Goal: Task Accomplishment & Management: Manage account settings

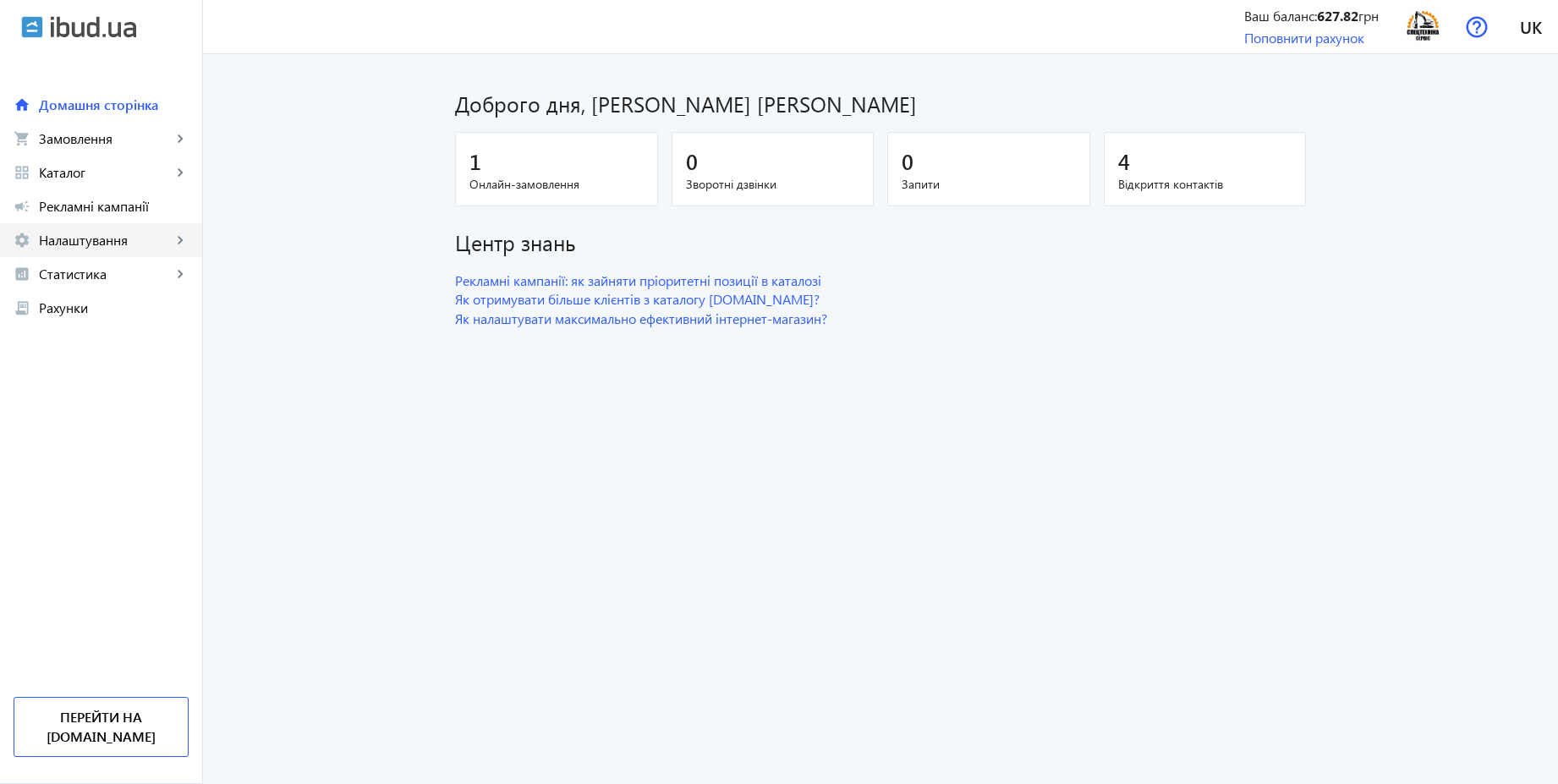
click at [97, 241] on span "Налаштування" at bounding box center [105, 240] width 132 height 17
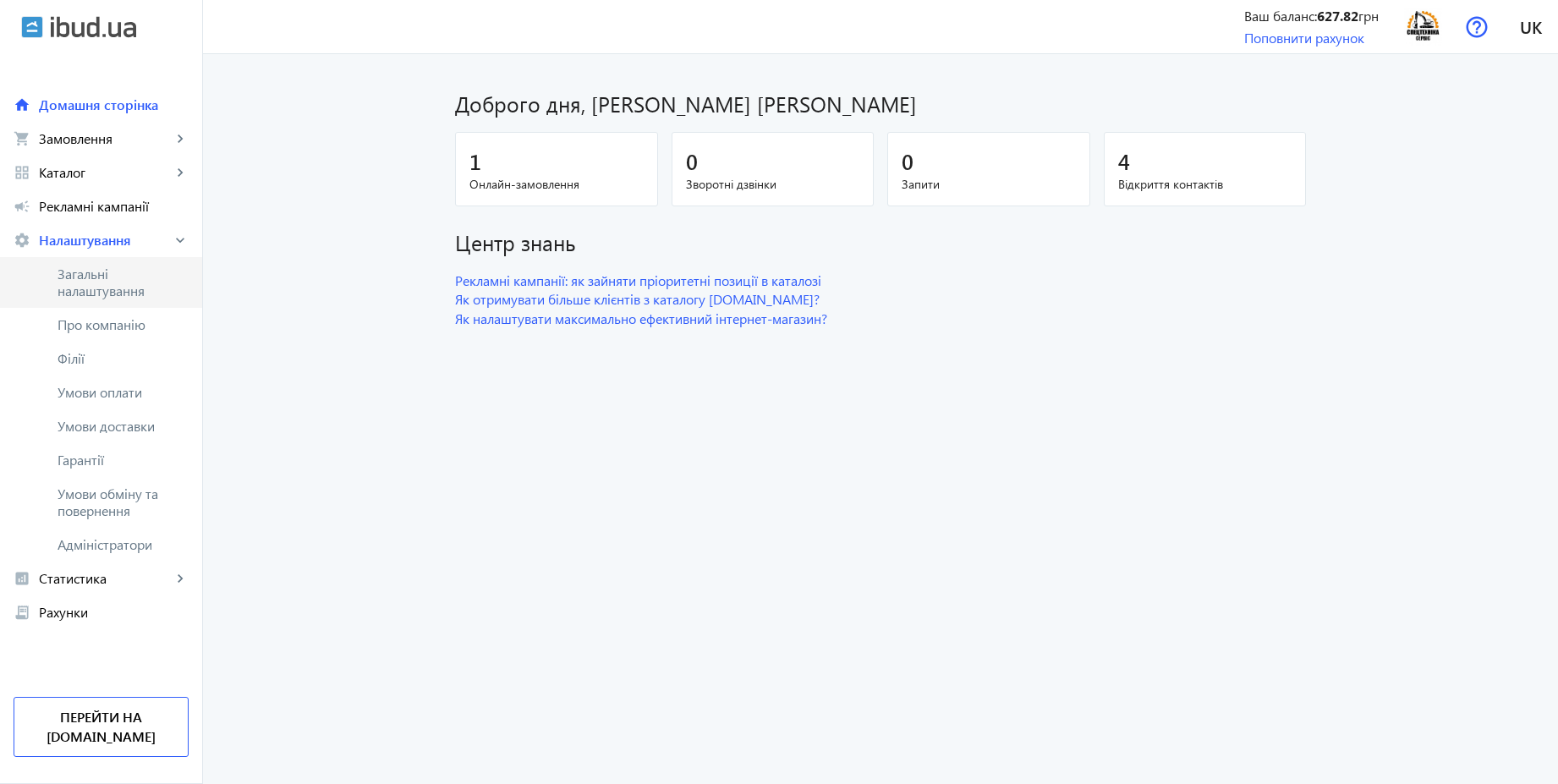
click at [88, 291] on span "Загальні налаштування" at bounding box center [123, 282] width 131 height 34
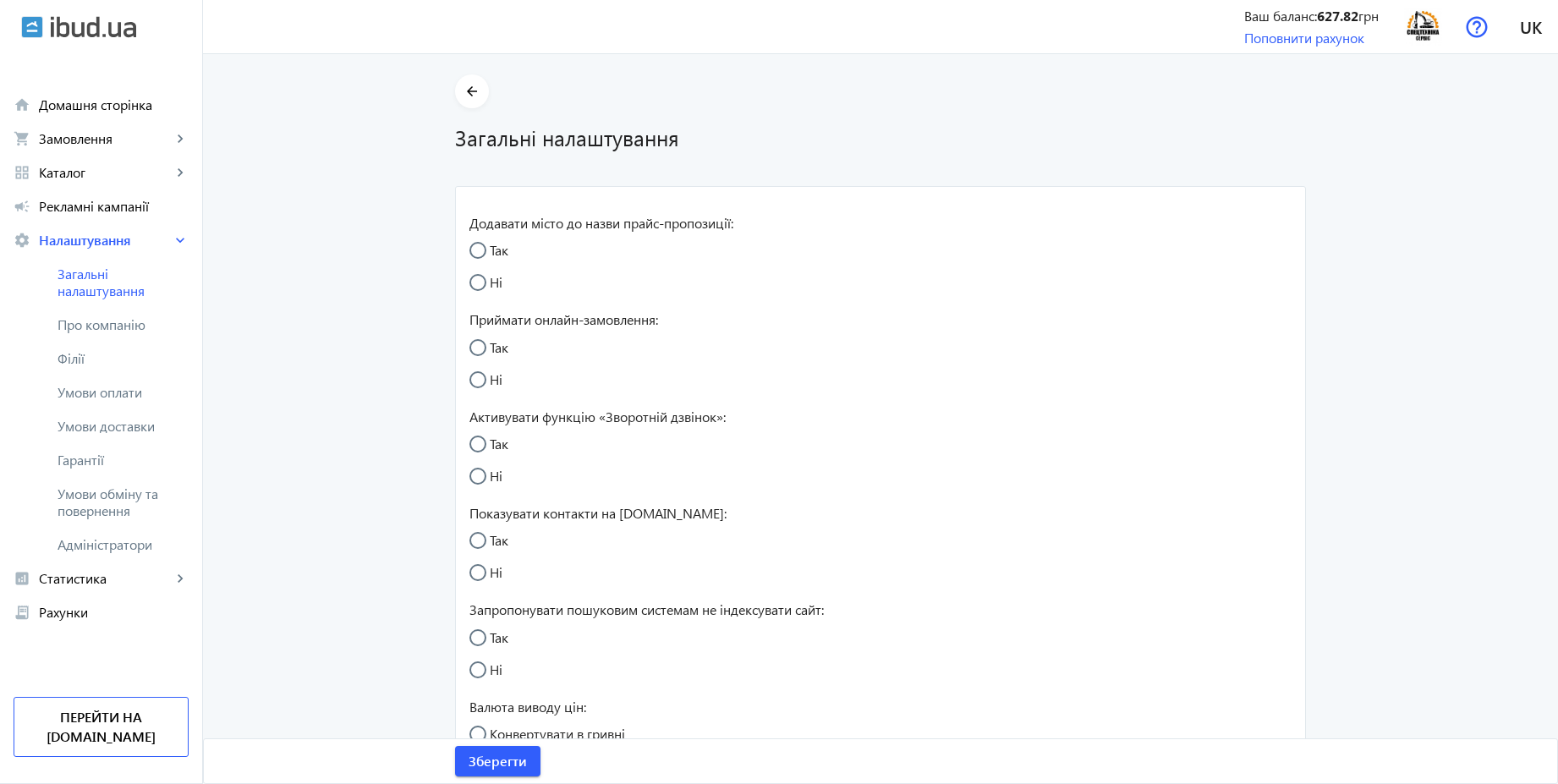
radio input "true"
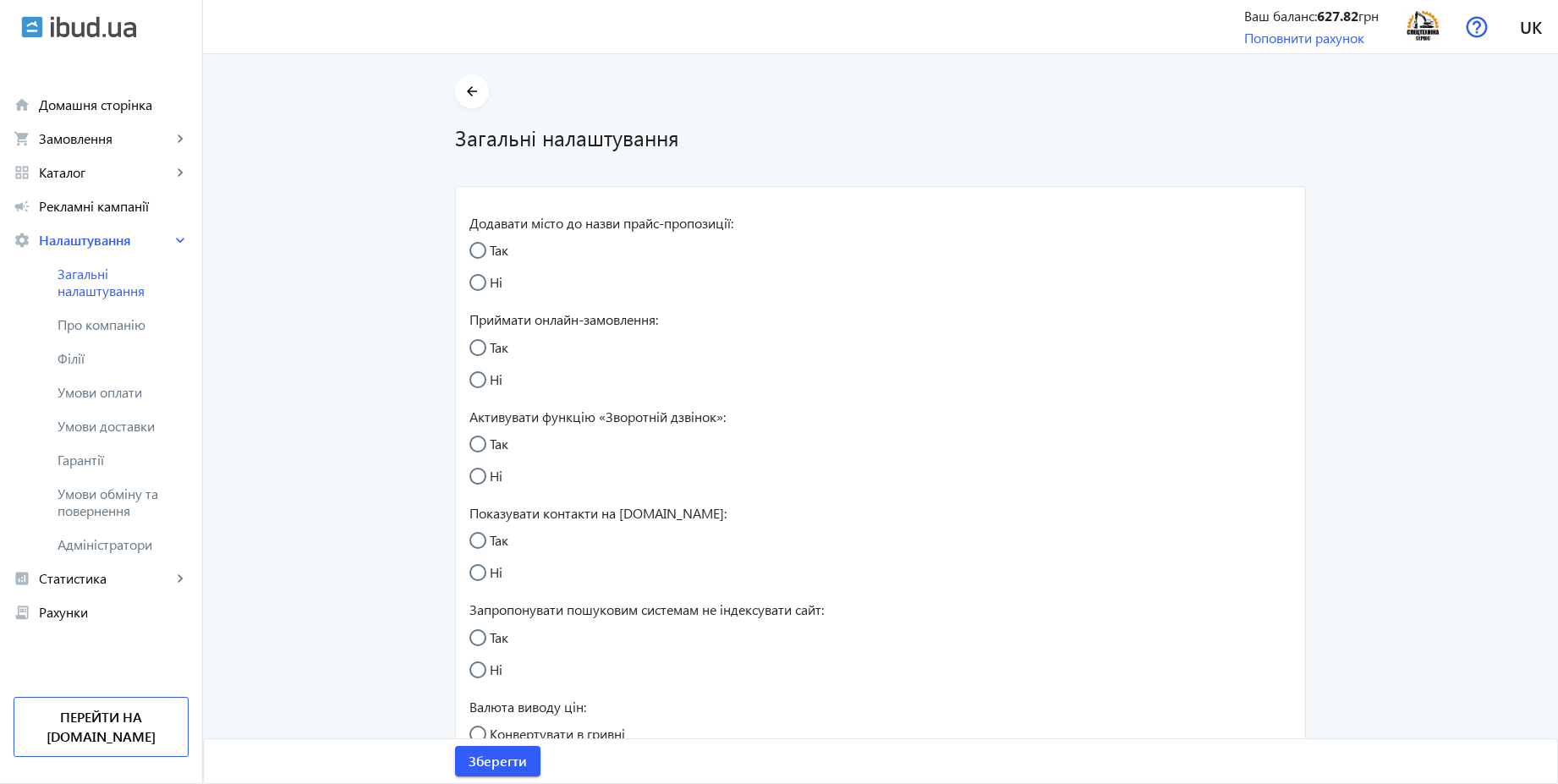
radio input "true"
click at [499, 439] on label "Так" at bounding box center [497, 444] width 22 height 14
click at [499, 439] on input "Так" at bounding box center [486, 452] width 34 height 34
radio input "true"
click at [131, 494] on span "Умови обміну та повернення" at bounding box center [123, 502] width 131 height 34
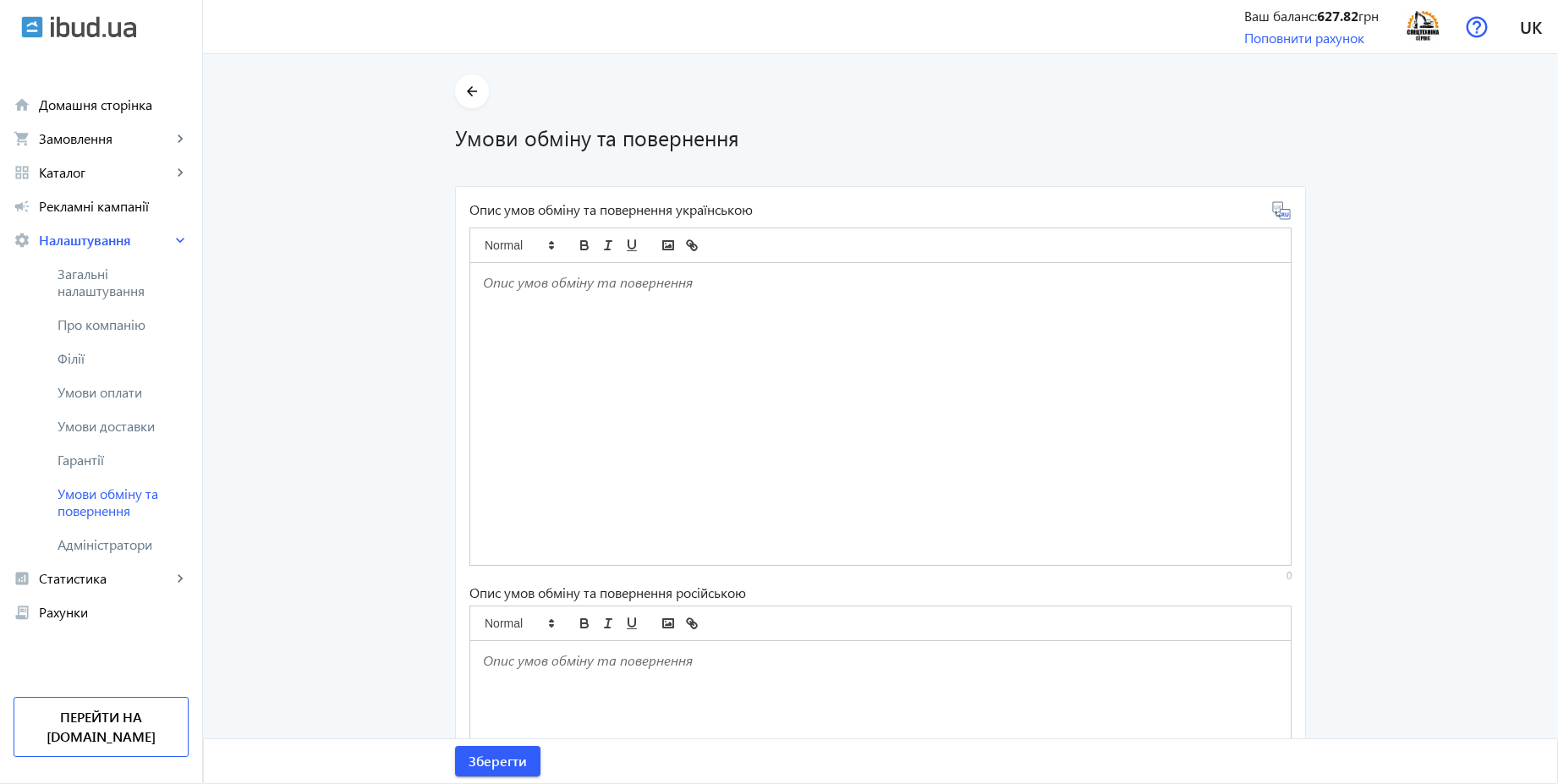
click at [570, 323] on div at bounding box center [880, 413] width 821 height 302
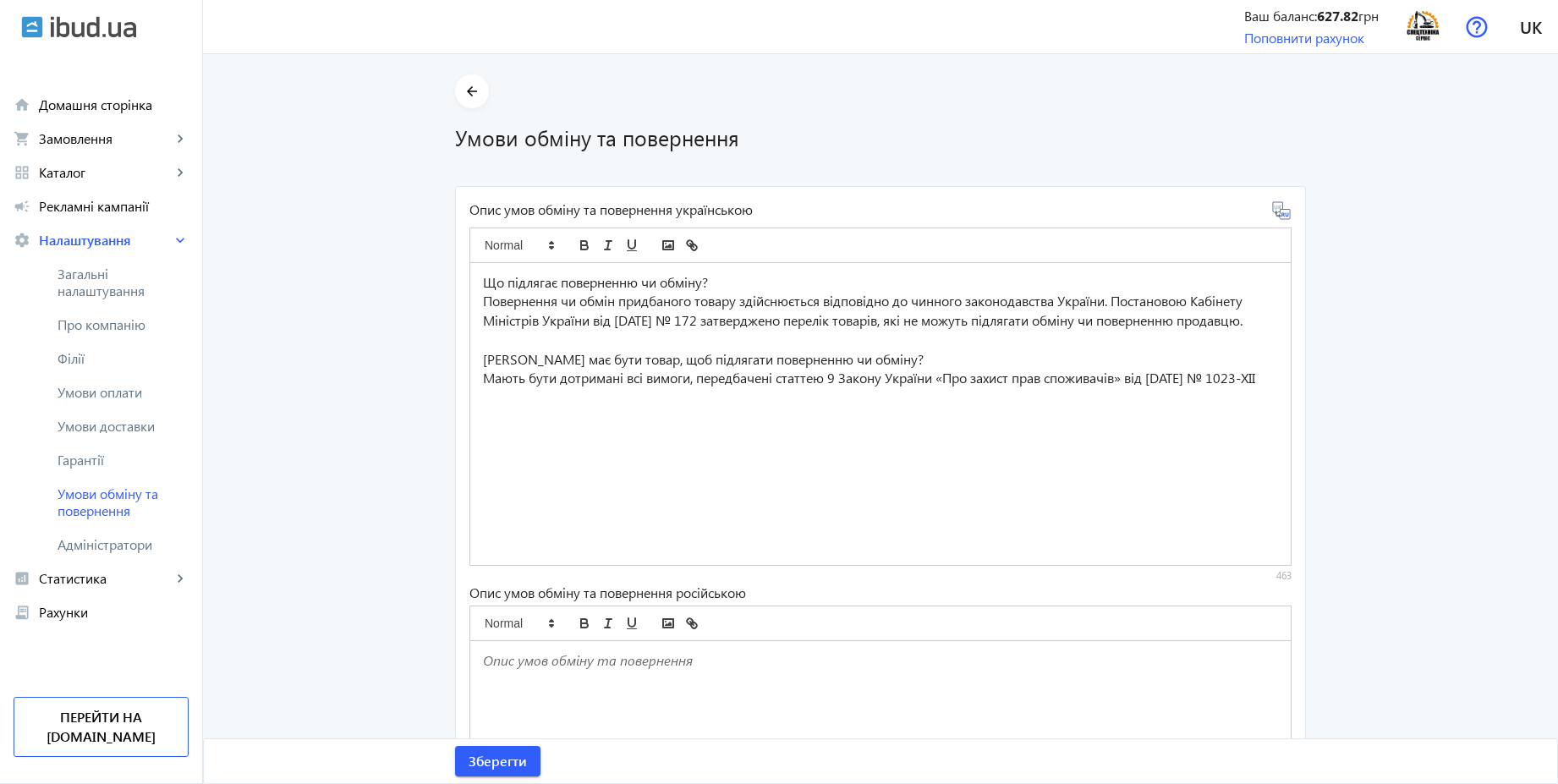
click at [1281, 214] on icon at bounding box center [1281, 211] width 20 height 20
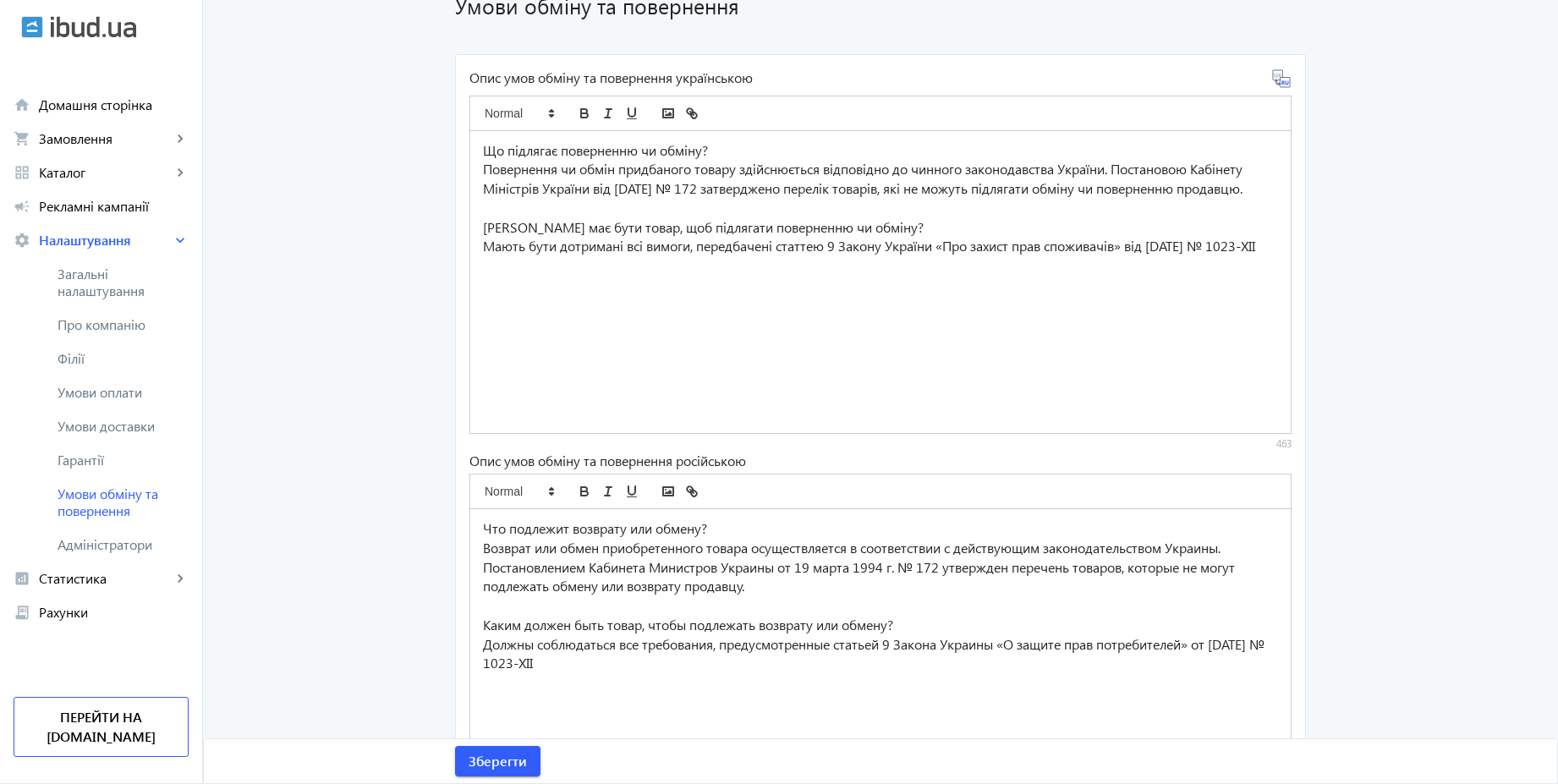
scroll to position [260, 0]
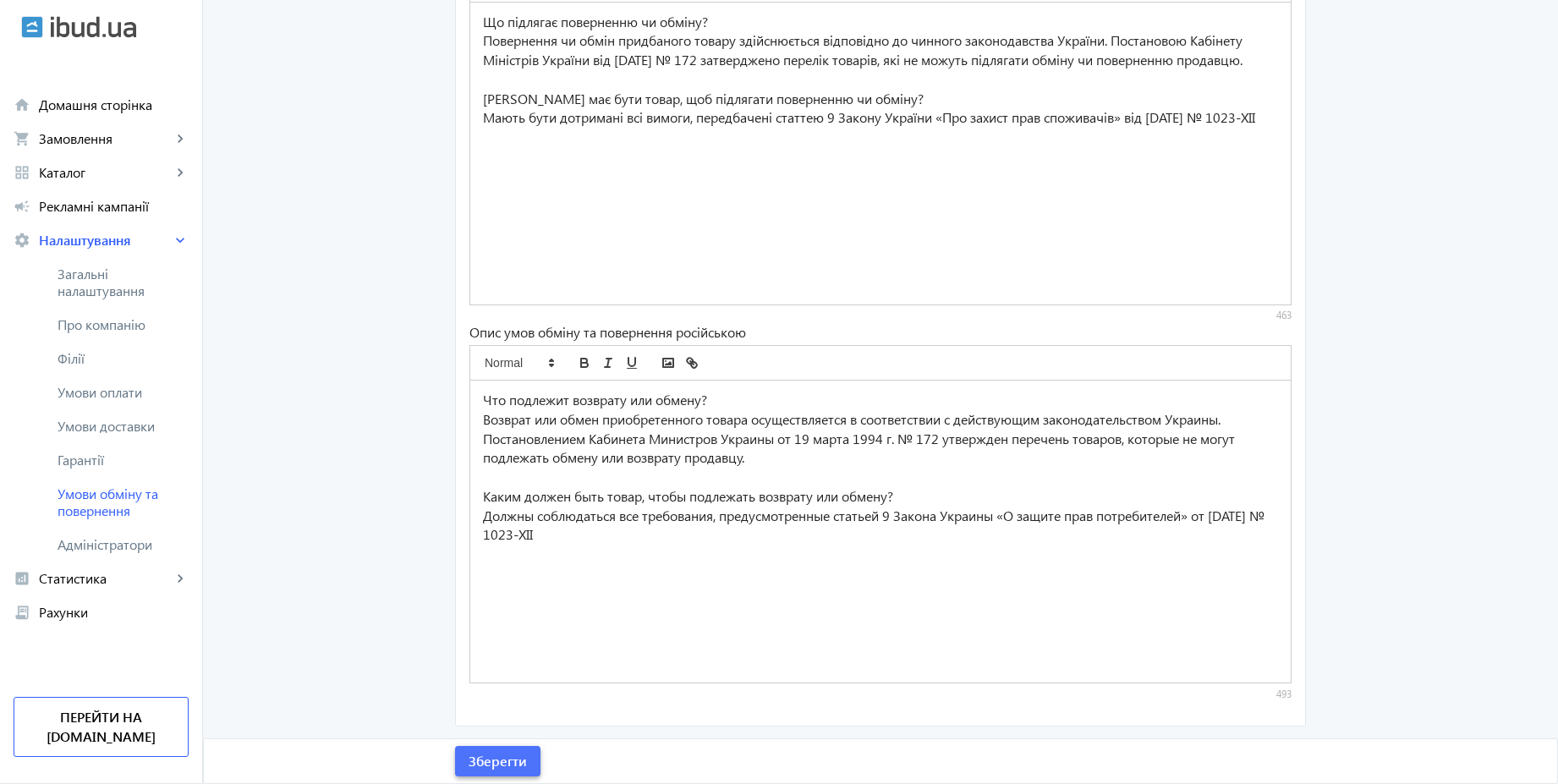
click at [502, 754] on span "Зберегти" at bounding box center [497, 761] width 58 height 18
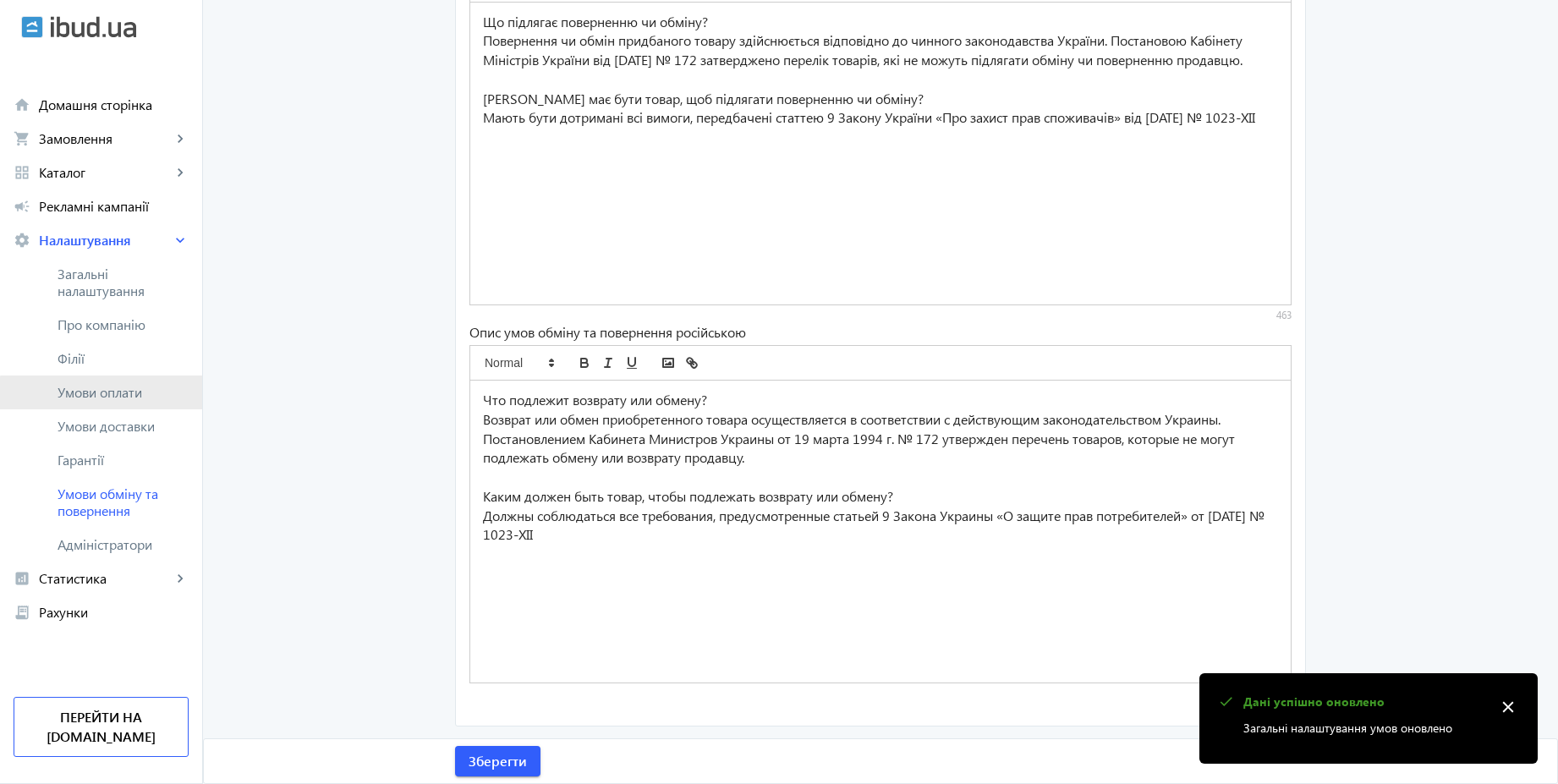
click at [121, 397] on span "Умови оплати" at bounding box center [123, 392] width 131 height 17
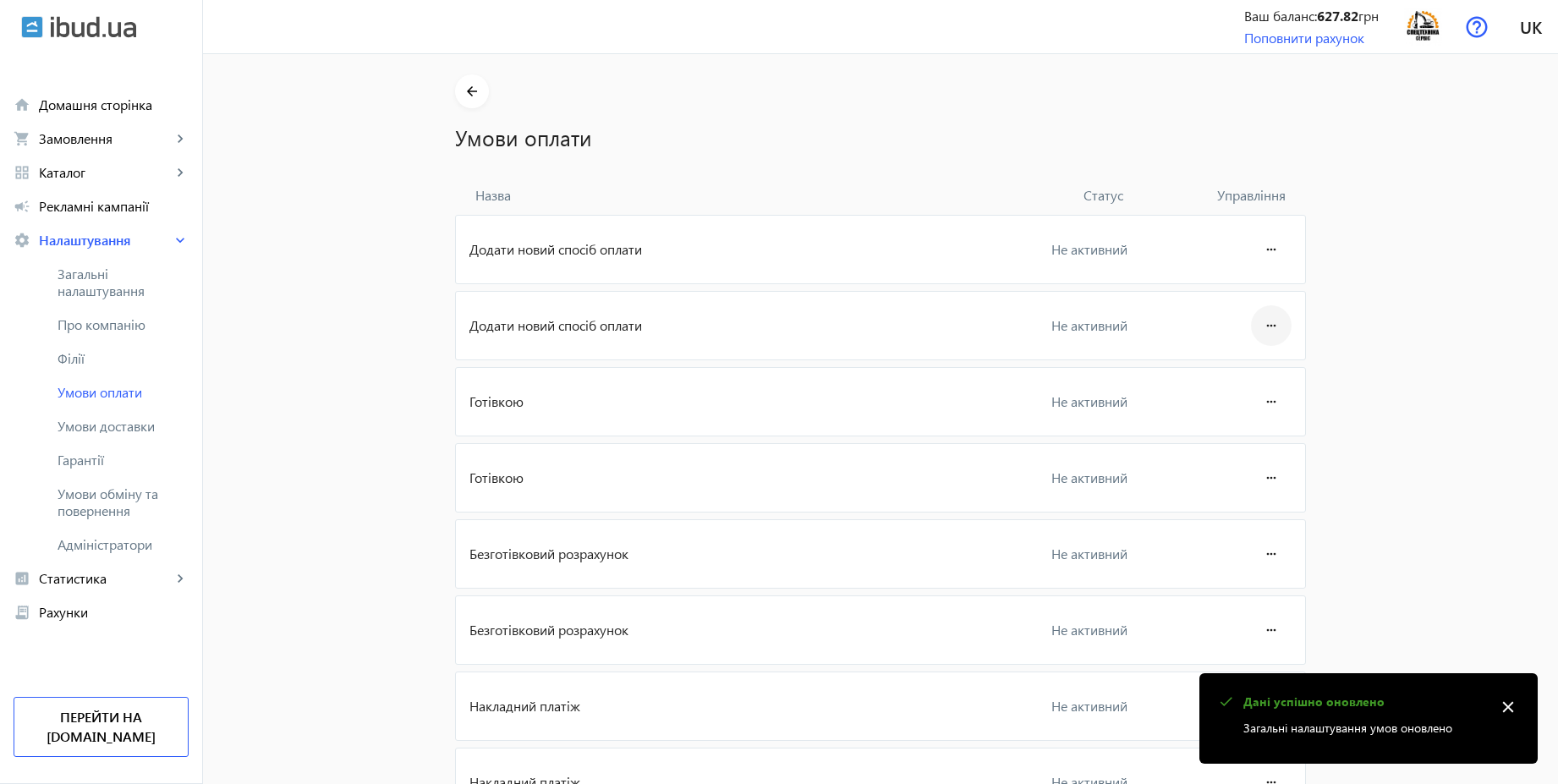
click at [1268, 327] on mat-icon "more_horiz" at bounding box center [1271, 325] width 20 height 40
click at [1268, 327] on div at bounding box center [779, 392] width 1558 height 784
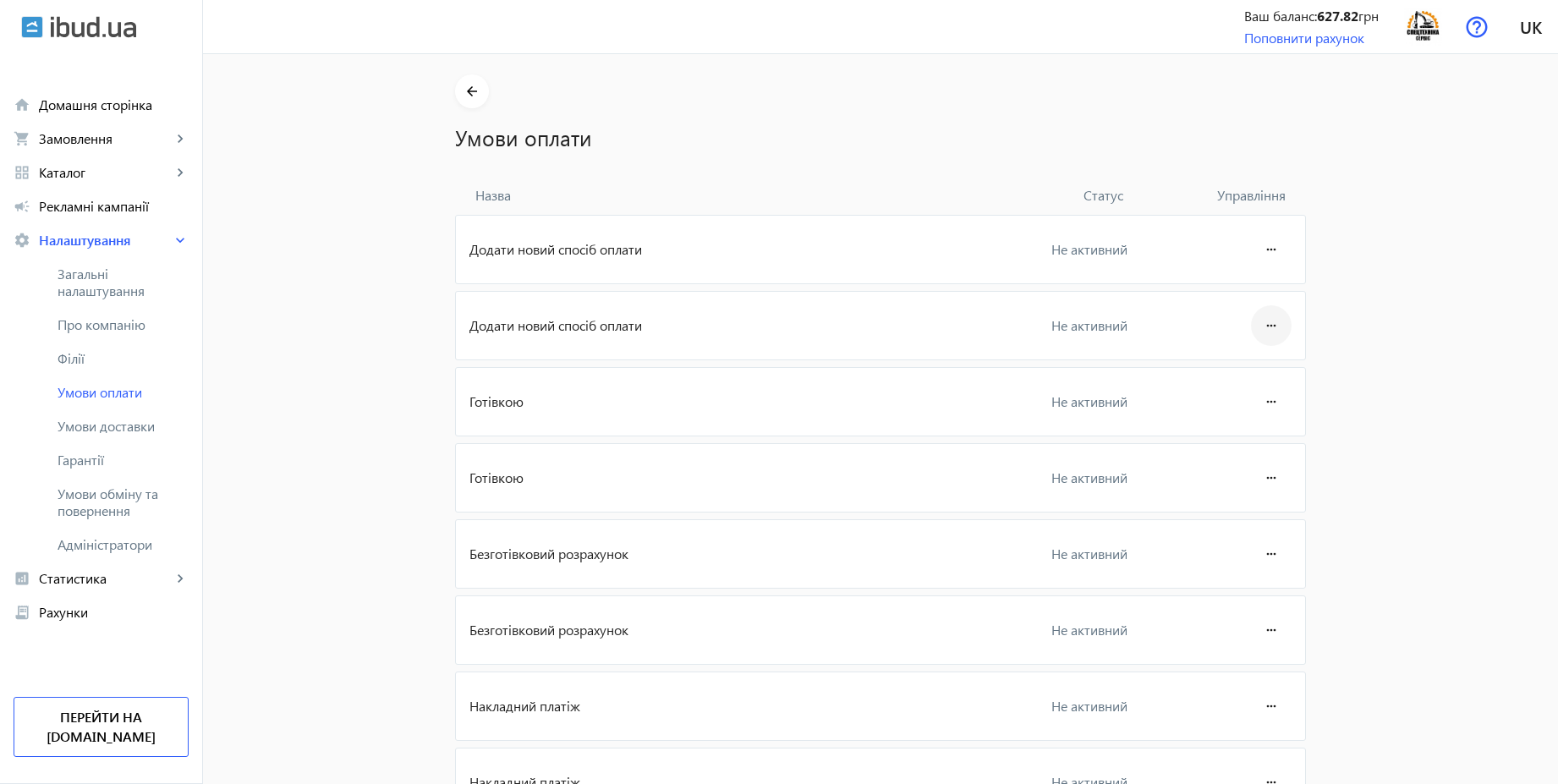
click at [1271, 329] on mat-icon "more_horiz" at bounding box center [1271, 325] width 20 height 40
click at [1231, 407] on span "Видалити" at bounding box center [1239, 413] width 68 height 14
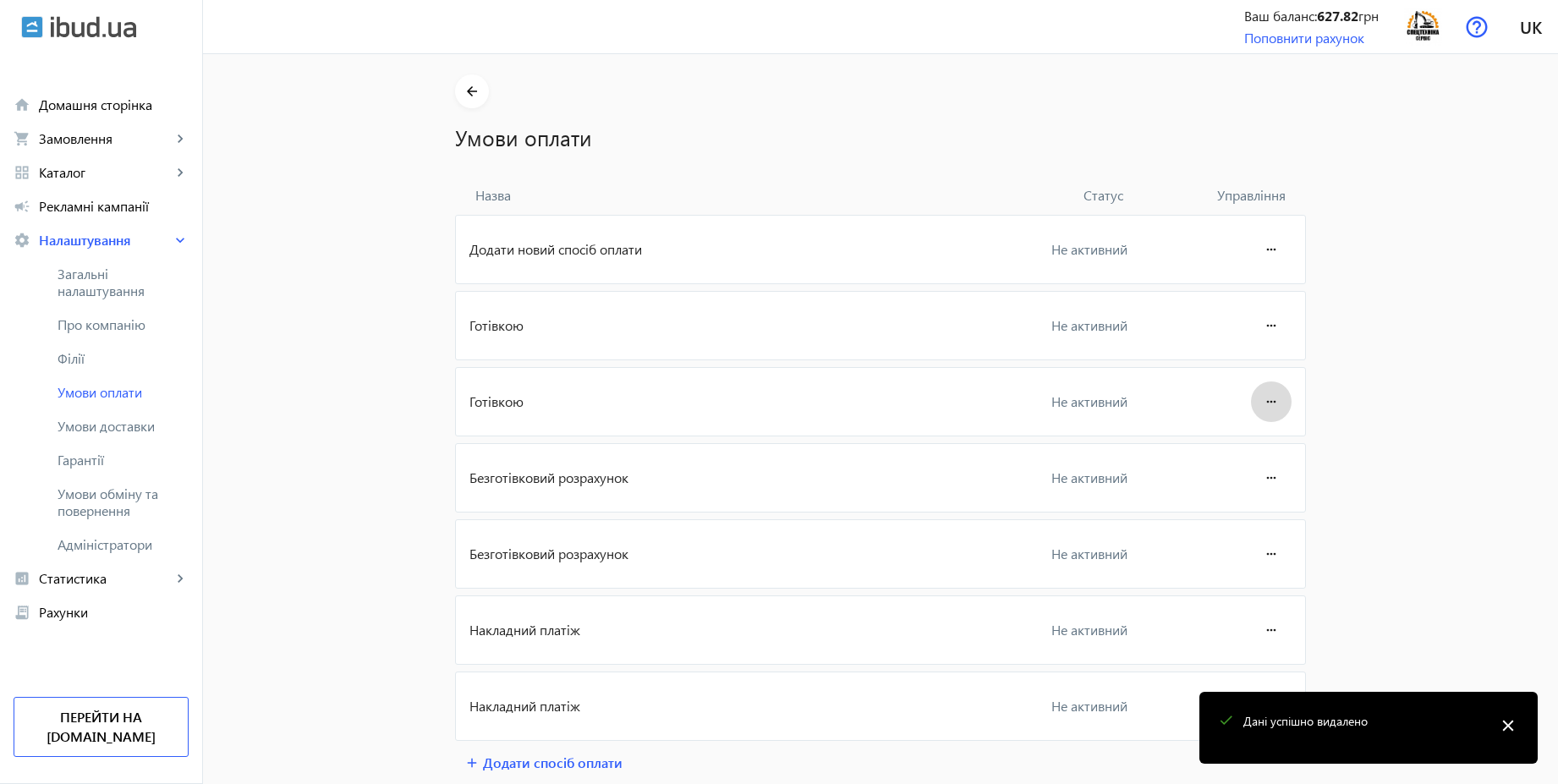
click at [1265, 404] on mat-icon "more_horiz" at bounding box center [1271, 402] width 20 height 40
click at [1270, 323] on div at bounding box center [779, 392] width 1558 height 784
click at [1267, 322] on mat-icon "more_horiz" at bounding box center [1271, 325] width 20 height 40
click at [1375, 335] on div at bounding box center [779, 392] width 1558 height 784
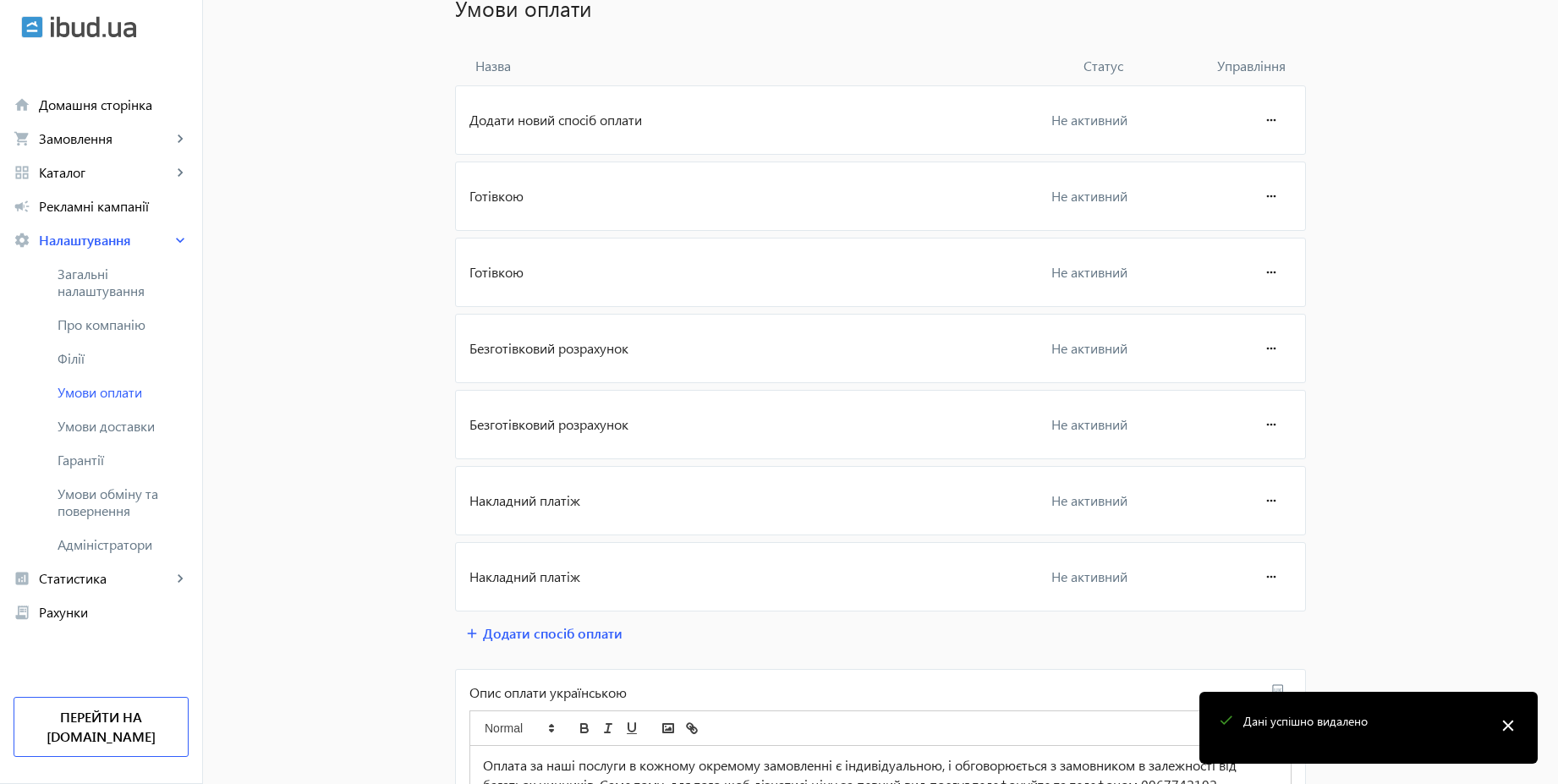
scroll to position [152, 0]
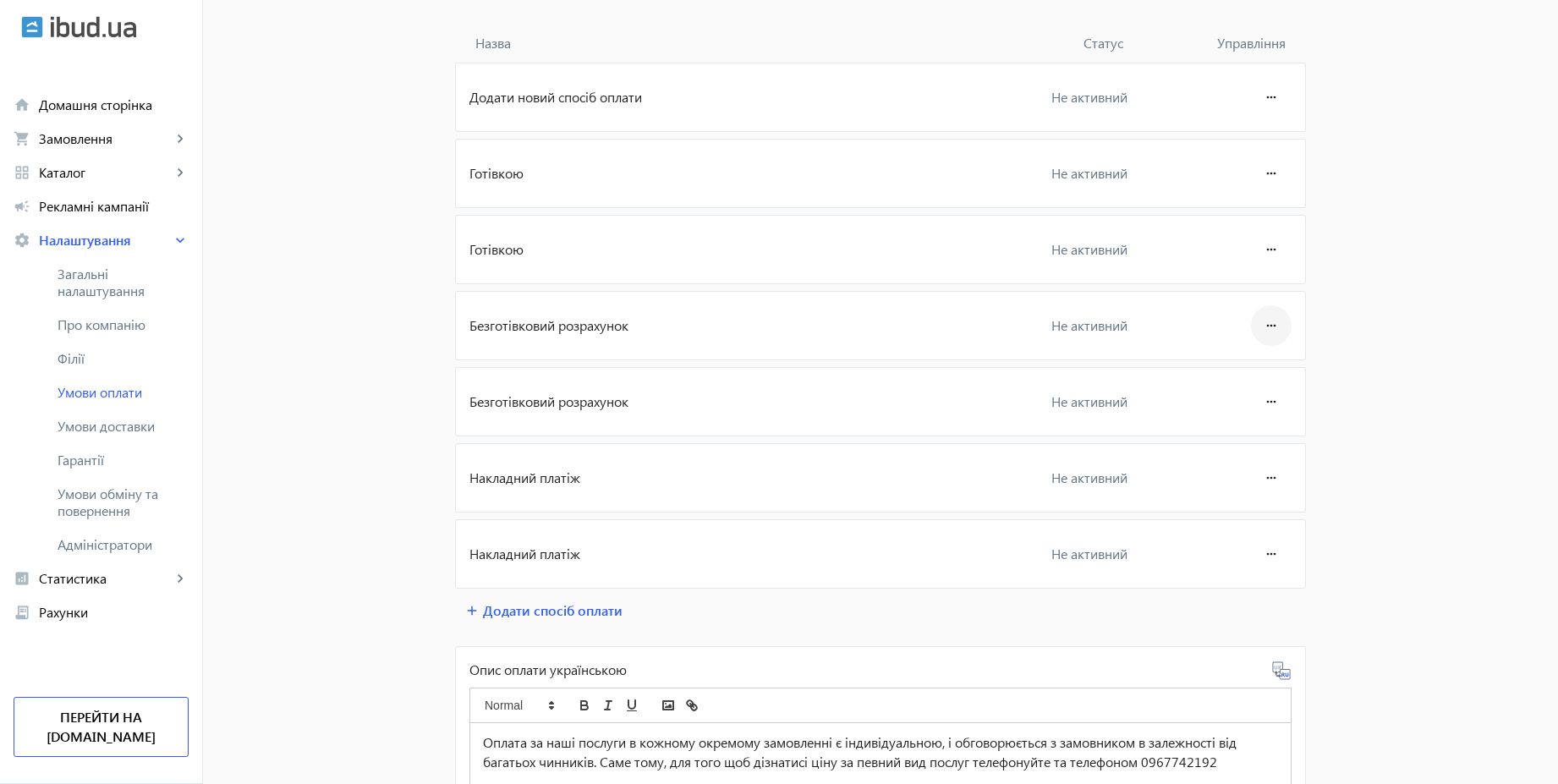
click at [1263, 324] on mat-icon "more_horiz" at bounding box center [1271, 325] width 20 height 40
click at [1388, 353] on div at bounding box center [779, 392] width 1558 height 784
click at [1263, 402] on mat-icon "more_horiz" at bounding box center [1271, 402] width 20 height 40
click at [1263, 402] on div at bounding box center [779, 392] width 1558 height 784
click at [1262, 246] on mat-icon "more_horiz" at bounding box center [1271, 249] width 20 height 40
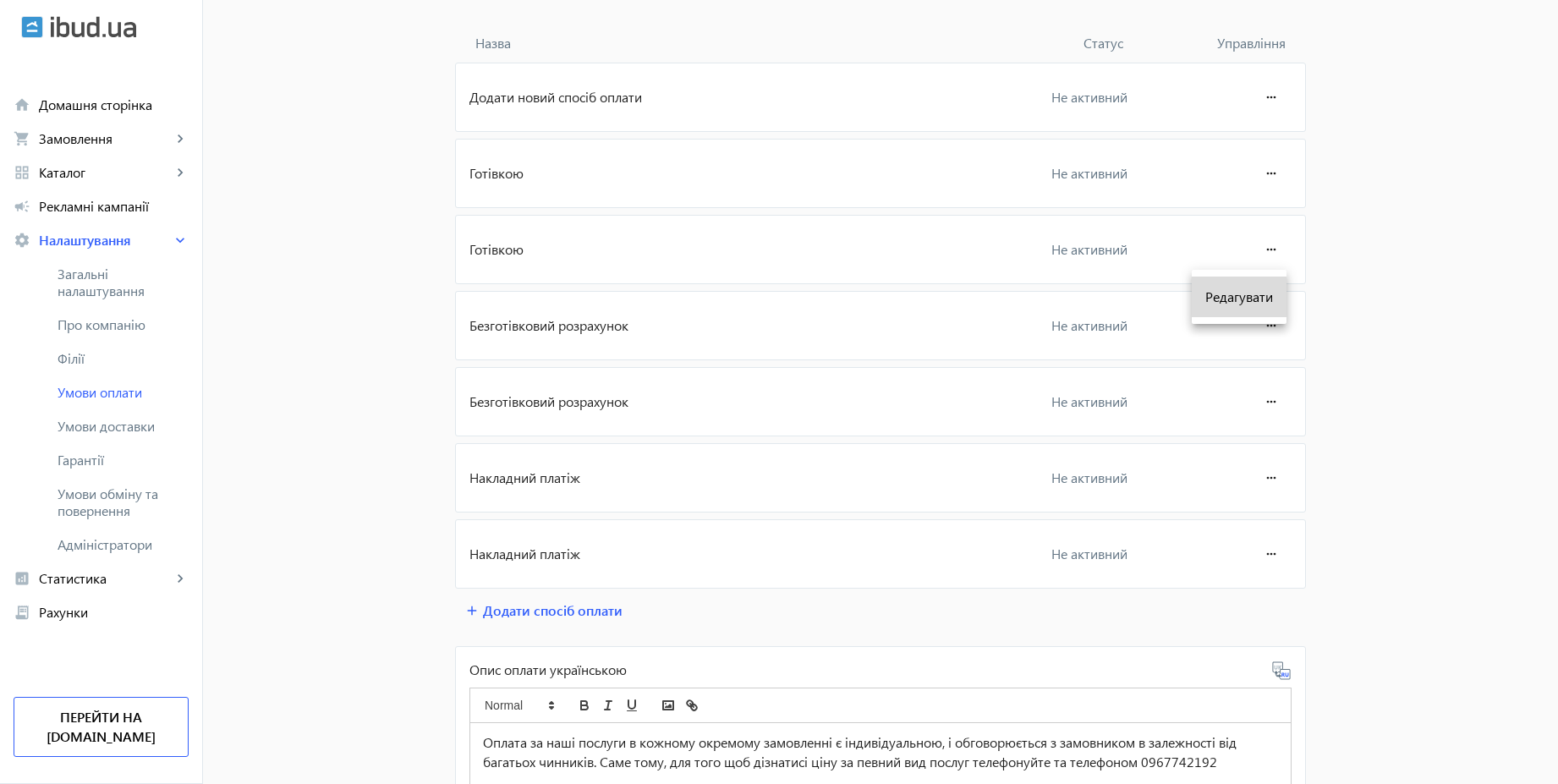
click at [1250, 303] on span "Редагувати" at bounding box center [1239, 297] width 68 height 14
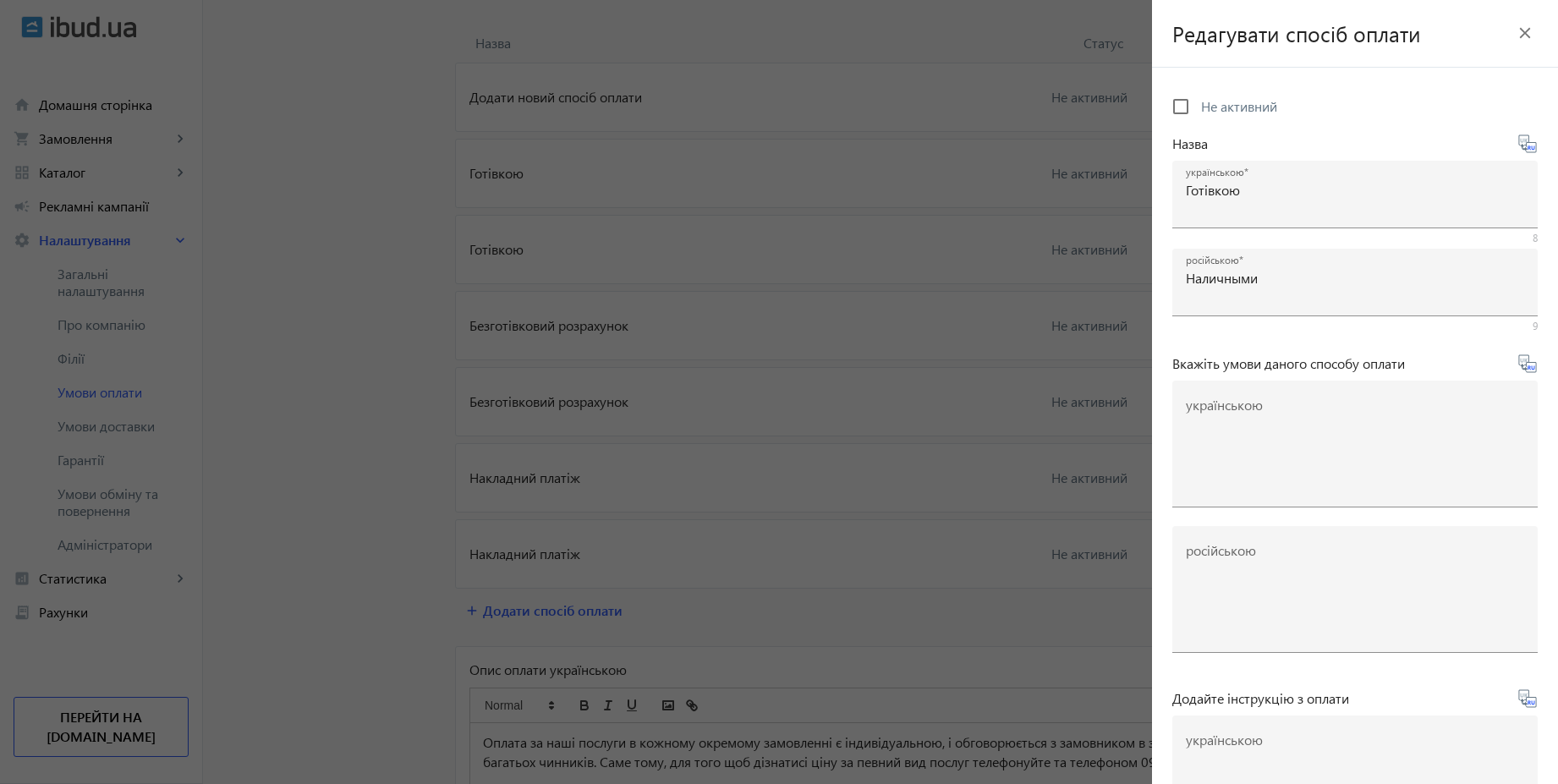
click at [1251, 111] on span "Не активний" at bounding box center [1239, 106] width 76 height 17
click at [1197, 111] on input "Не активний" at bounding box center [1180, 106] width 34 height 34
checkbox input "true"
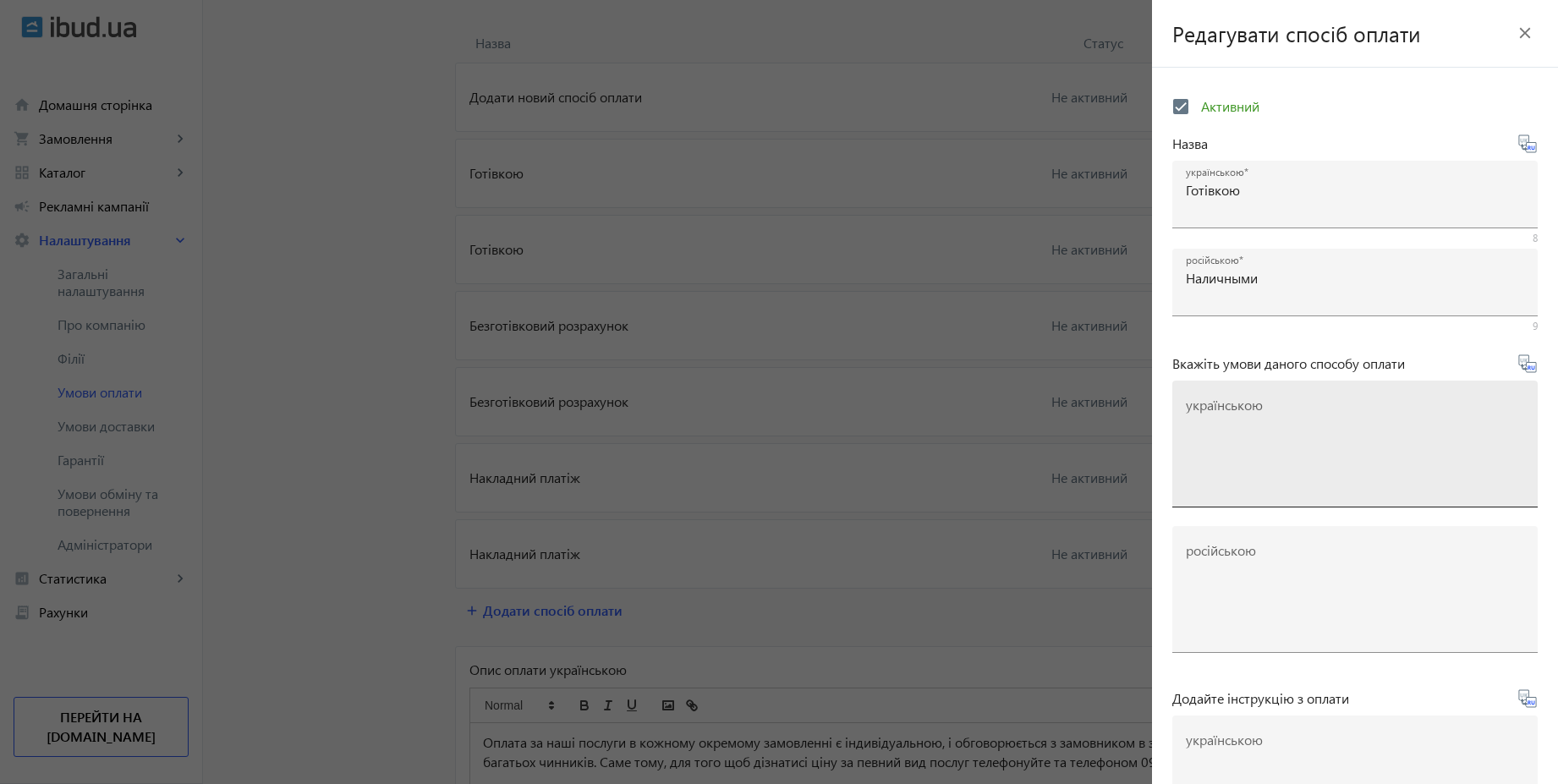
click at [1326, 434] on textarea "українською" at bounding box center [1354, 450] width 339 height 99
paste textarea "Оплачуйте замовлення готівкою при отриманні товару в нашому офісі чи у кур'єра"
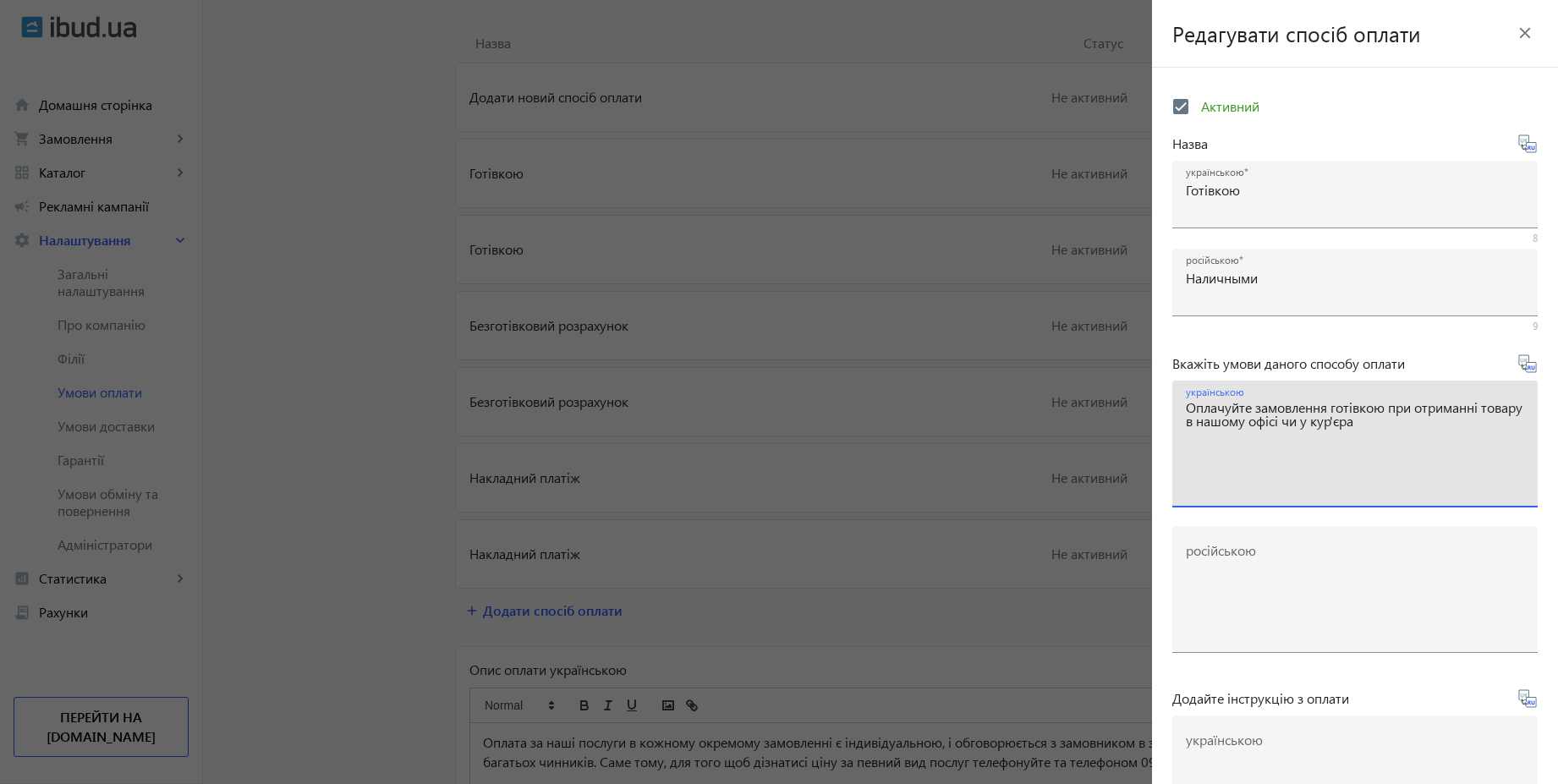
type textarea "Оплачуйте замовлення готівкою при отриманні товару в нашому офісі чи у кур'єра"
click at [1517, 367] on icon at bounding box center [1527, 363] width 20 height 20
type textarea "Оплачивайте заказ наличными при получении товара в нашем офисе или у курьера"
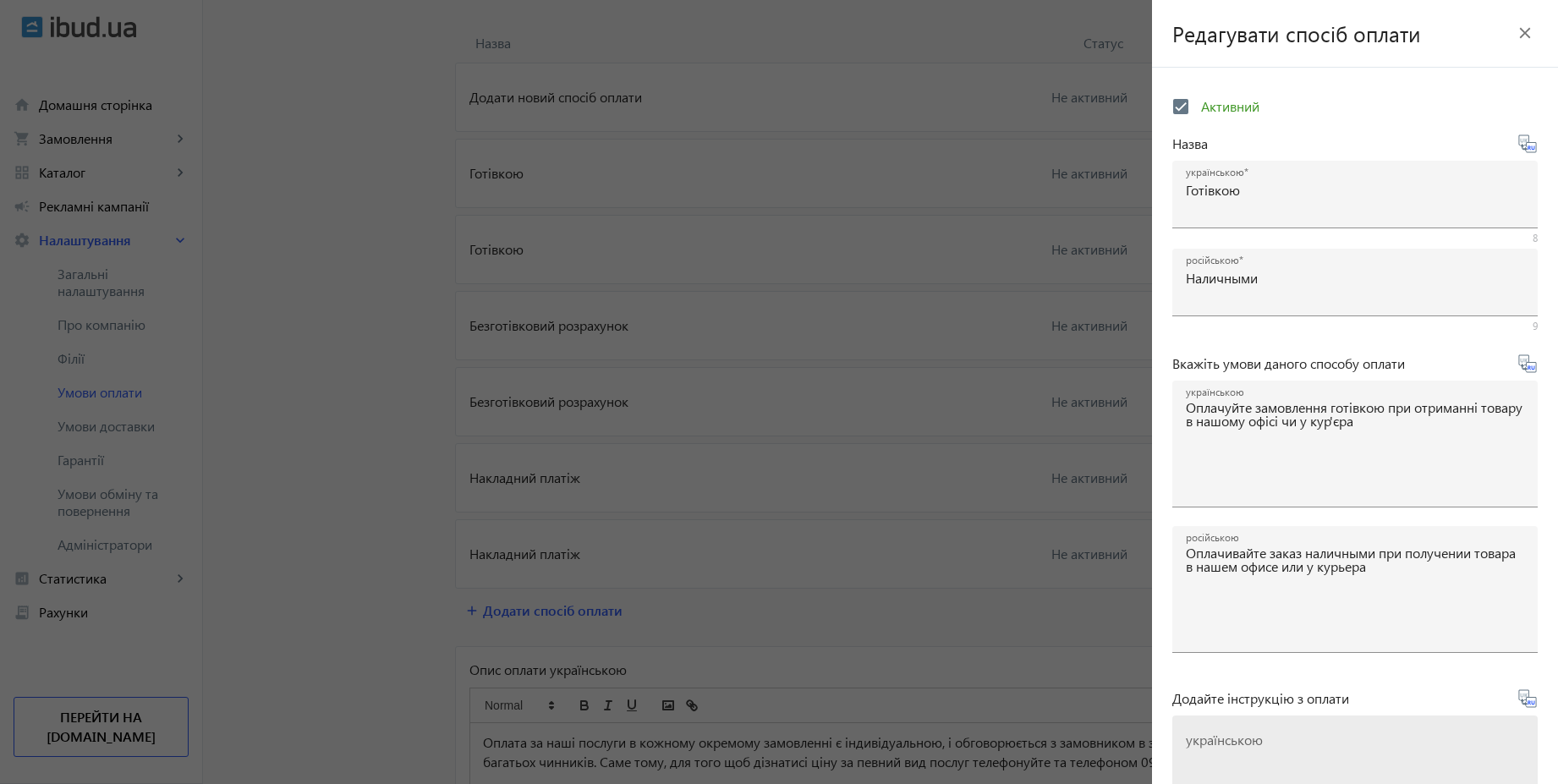
click at [1294, 733] on div "українською" at bounding box center [1354, 779] width 339 height 127
paste textarea "Оплатіть замовлення готівкою при отриманні товару"
type textarea "Оплатіть замовлення готівкою при отриманні товару"
click at [1518, 705] on icon at bounding box center [1527, 698] width 20 height 20
type textarea "Оплатите заказ наличными при получении товара"
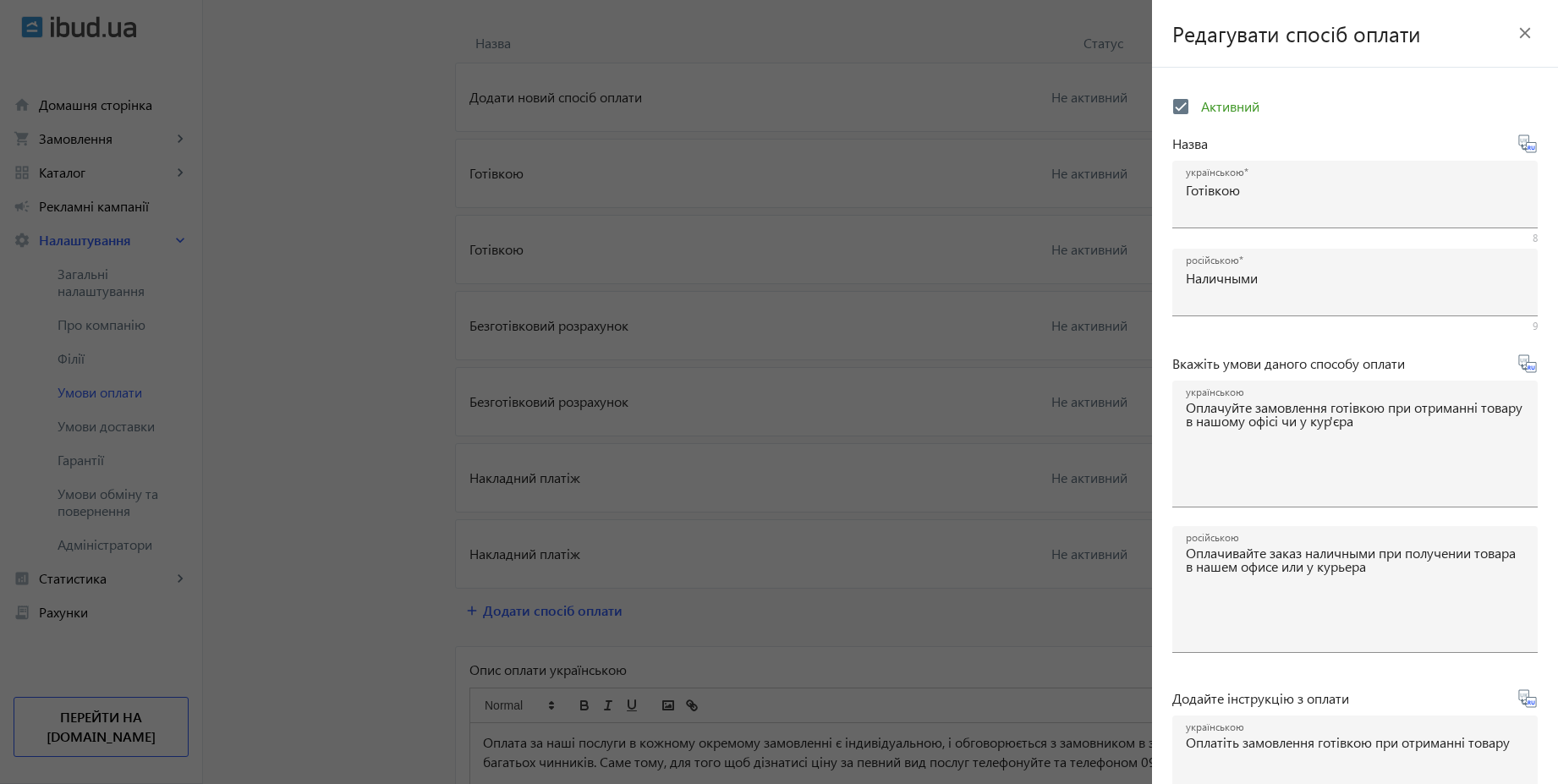
scroll to position [280, 0]
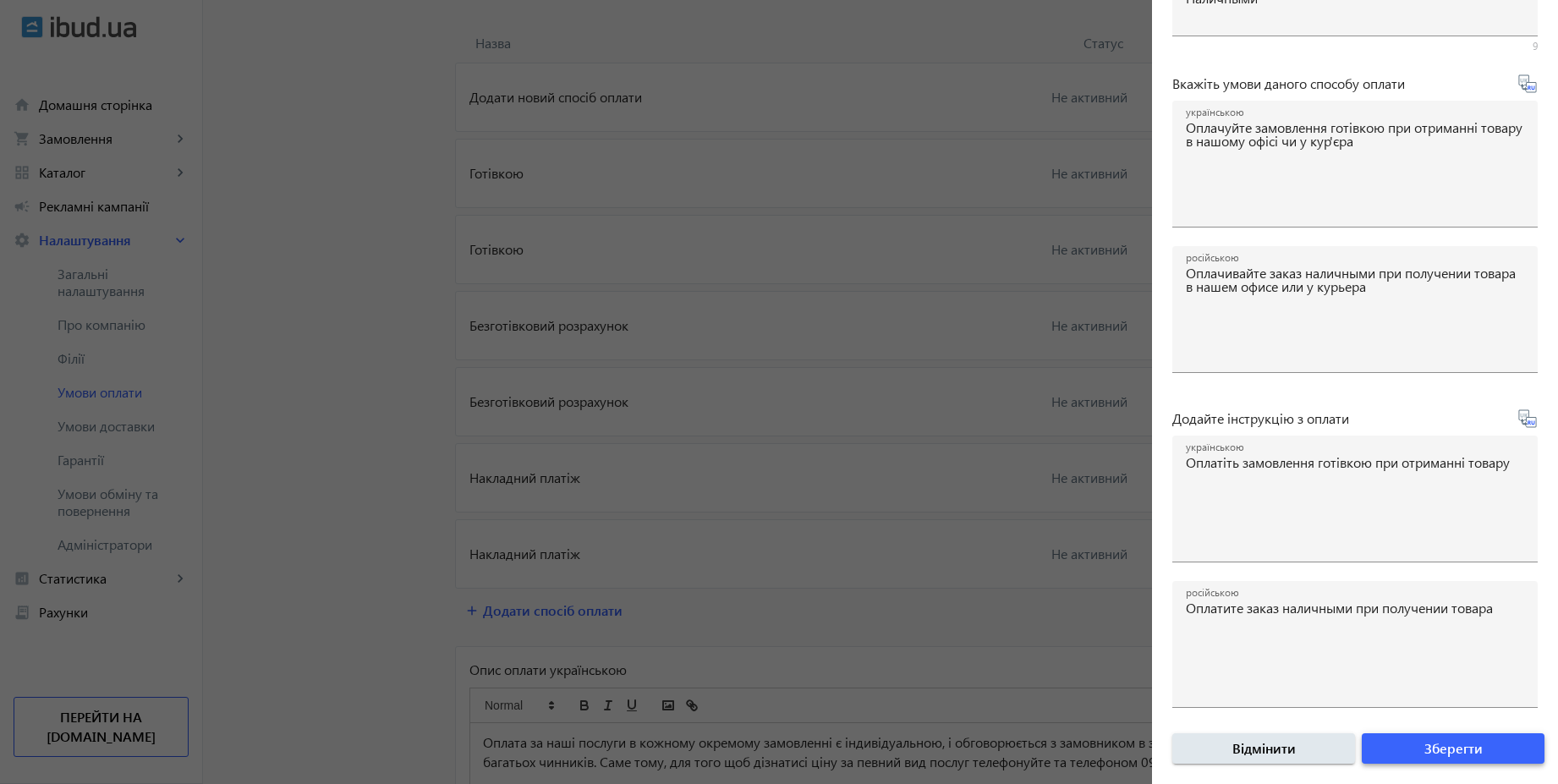
click at [1478, 743] on span "submit" at bounding box center [1453, 748] width 183 height 40
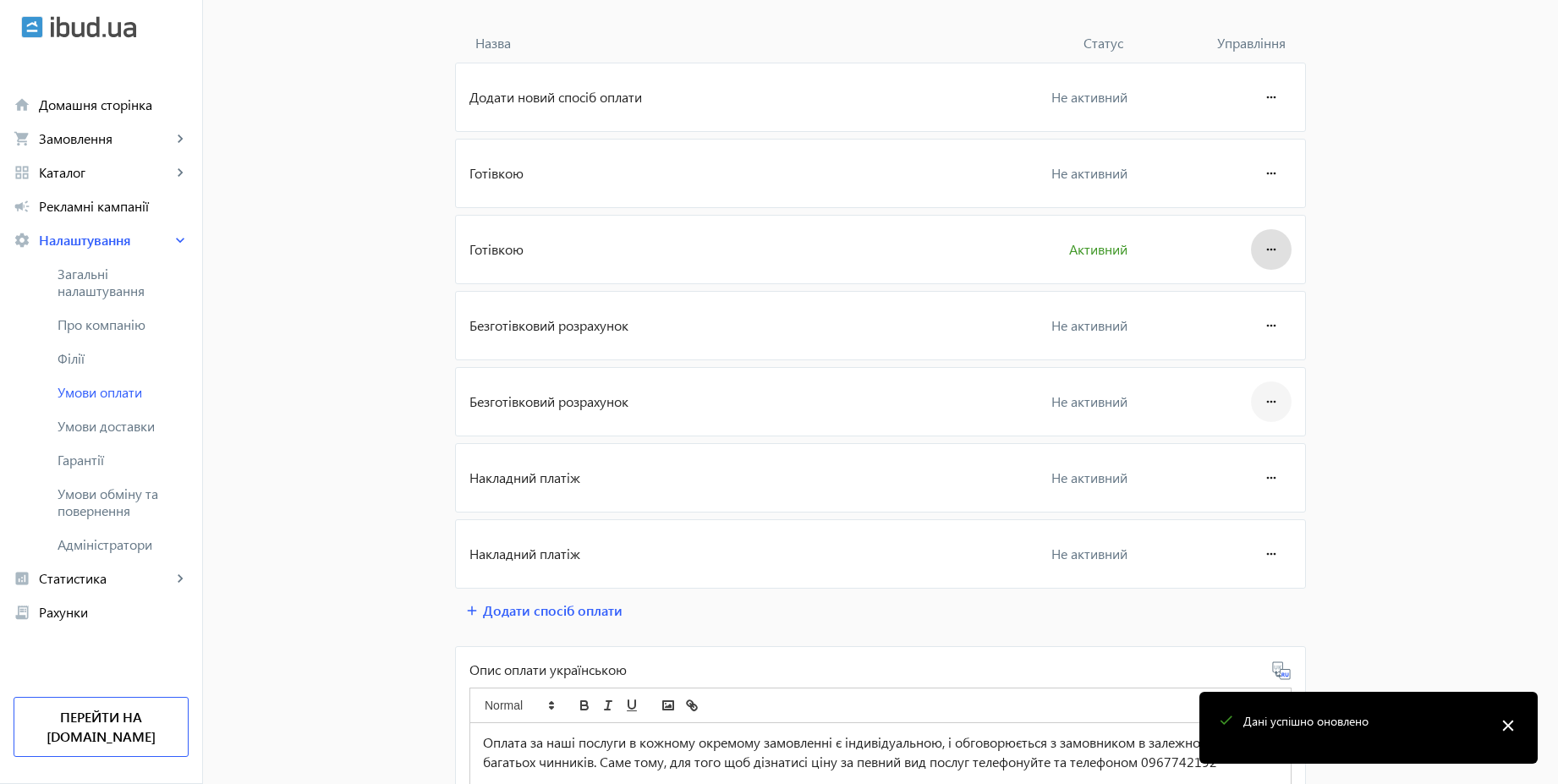
click at [1269, 407] on mat-icon "more_horiz" at bounding box center [1271, 402] width 20 height 40
click at [1242, 455] on span "Редагувати" at bounding box center [1239, 449] width 68 height 14
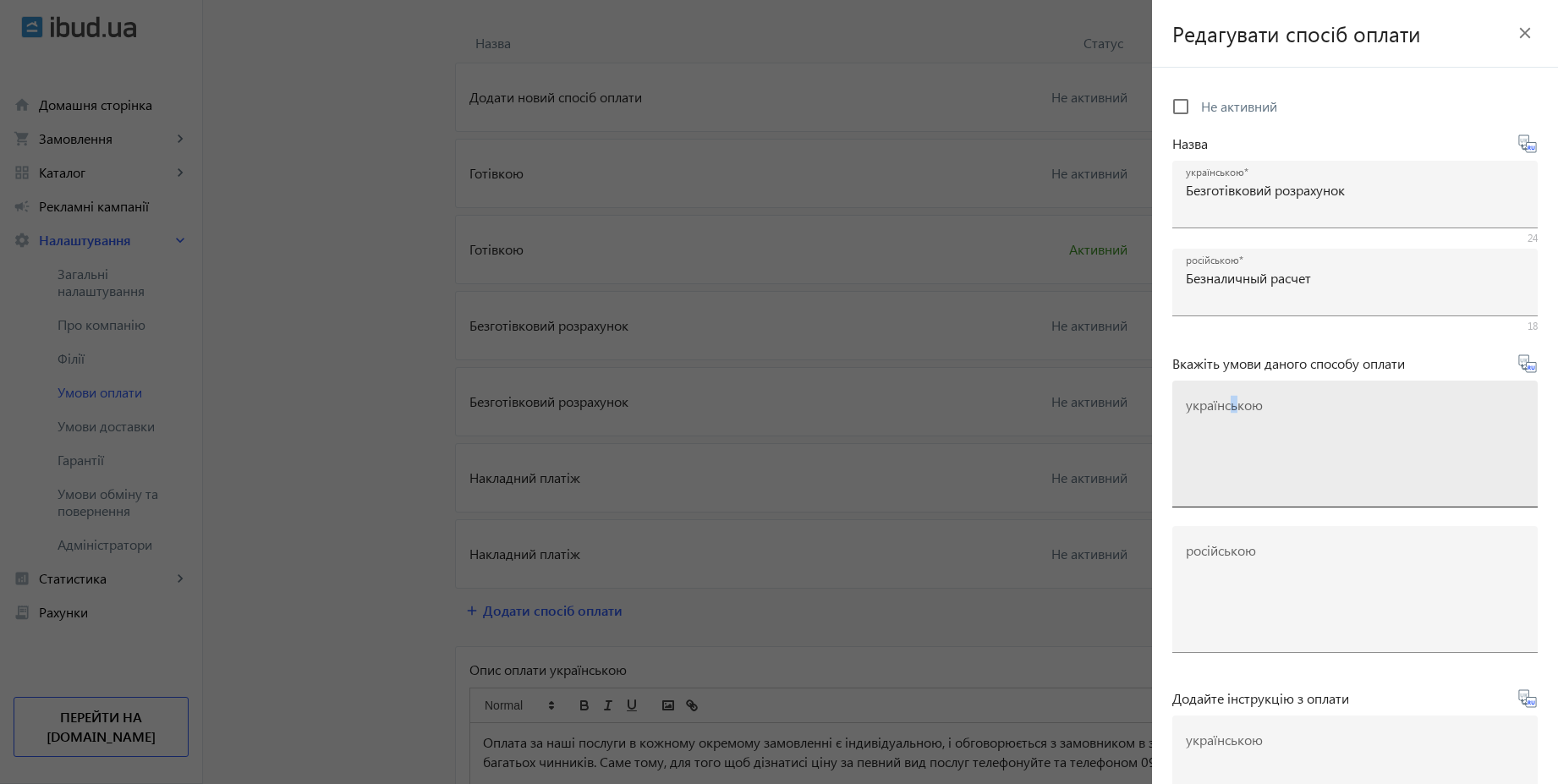
click at [1232, 402] on mat-label "українською" at bounding box center [1224, 404] width 77 height 17
click at [1232, 402] on textarea "українською" at bounding box center [1354, 450] width 339 height 99
paste textarea "Оплачуйте замовлення переказом із будь-якого банку України чи по реквізитах у с…"
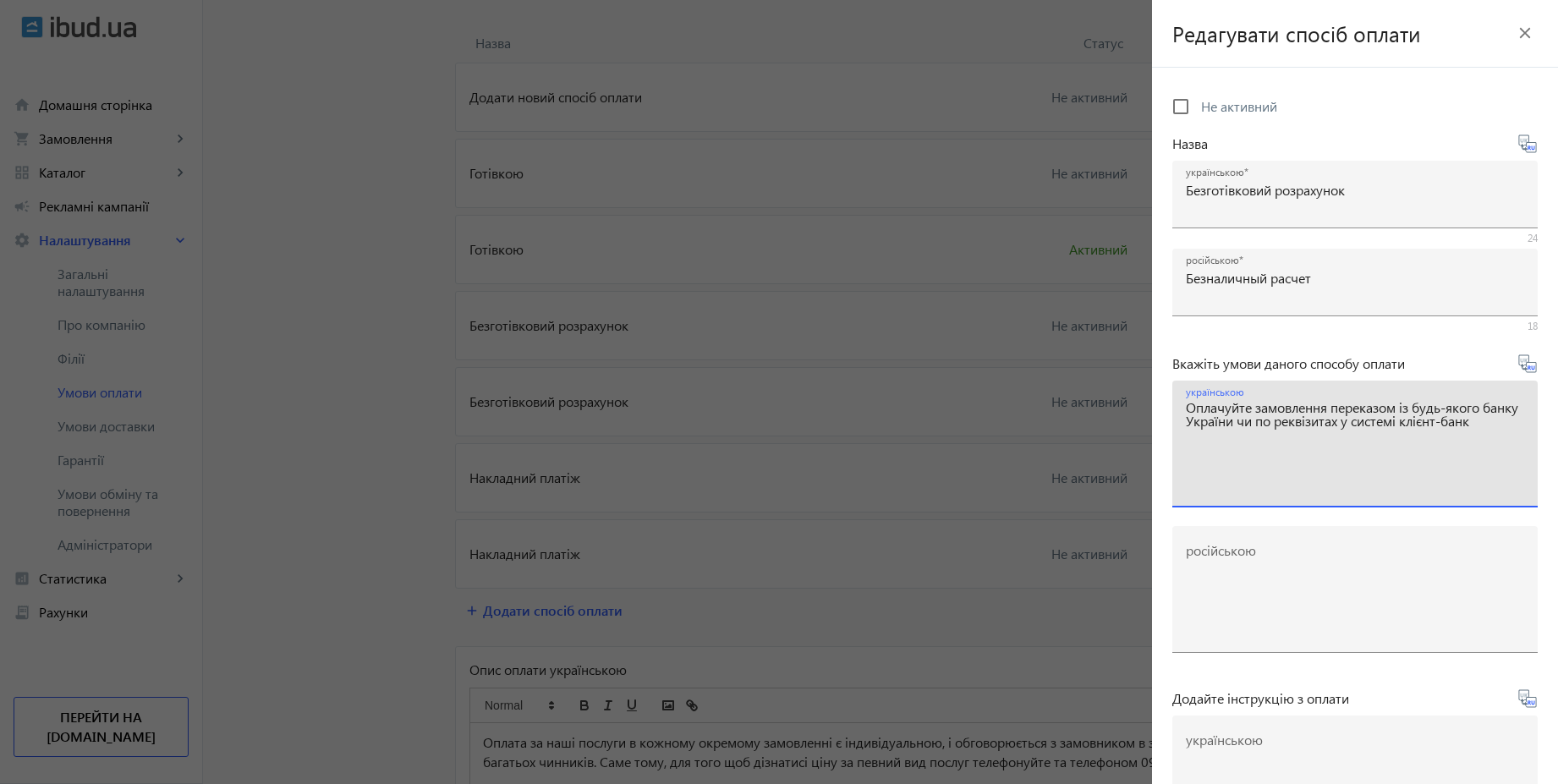
type textarea "Оплачуйте замовлення переказом із будь-якого банку України чи по реквізитах у с…"
click at [1532, 368] on icon at bounding box center [1533, 367] width 4 height 5
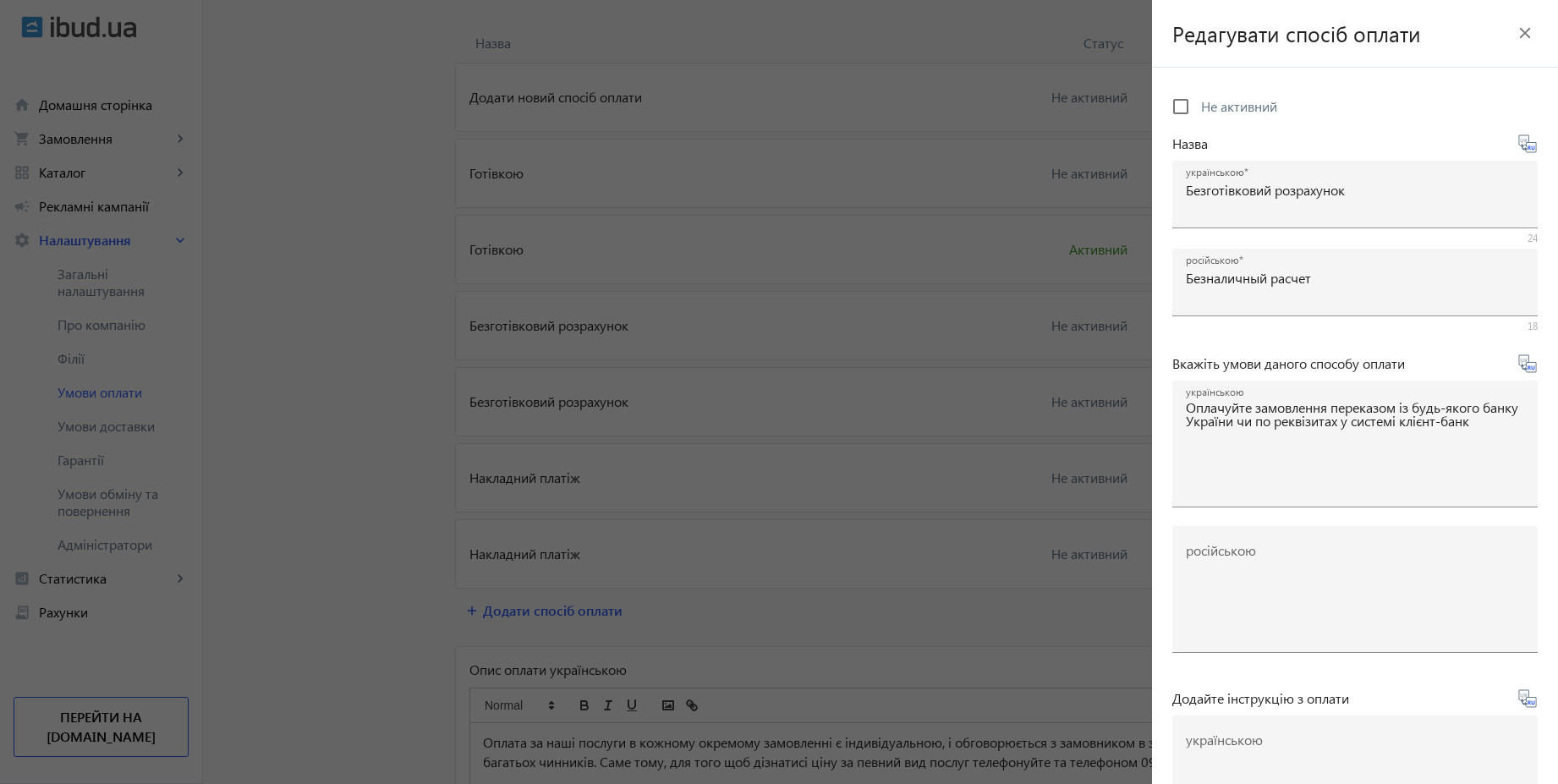
type textarea "Оплачивайте заказ переводом из любого банка или по реквизитам в системе клиент-…"
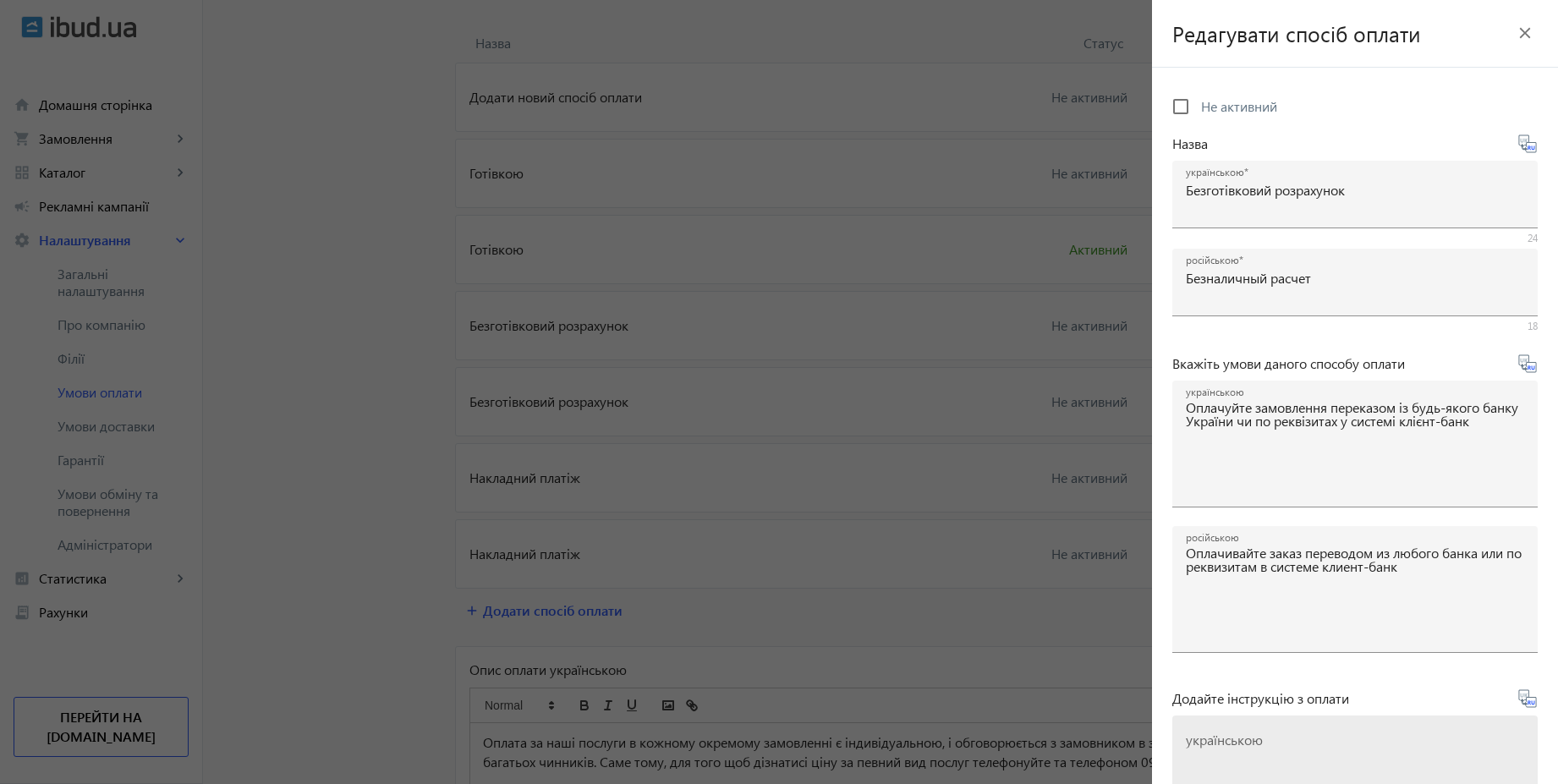
click at [1266, 741] on textarea "українською" at bounding box center [1354, 785] width 339 height 99
paste textarea "Оплатіть замовлення згідно реквізитів рахунка-фактури"
type textarea "Оплатіть замовлення згідно реквізитів рахунка-фактури"
click at [1521, 702] on icon at bounding box center [1527, 698] width 20 height 20
type textarea "Оплатите заказ согласно реквизитам счета-фактуры"
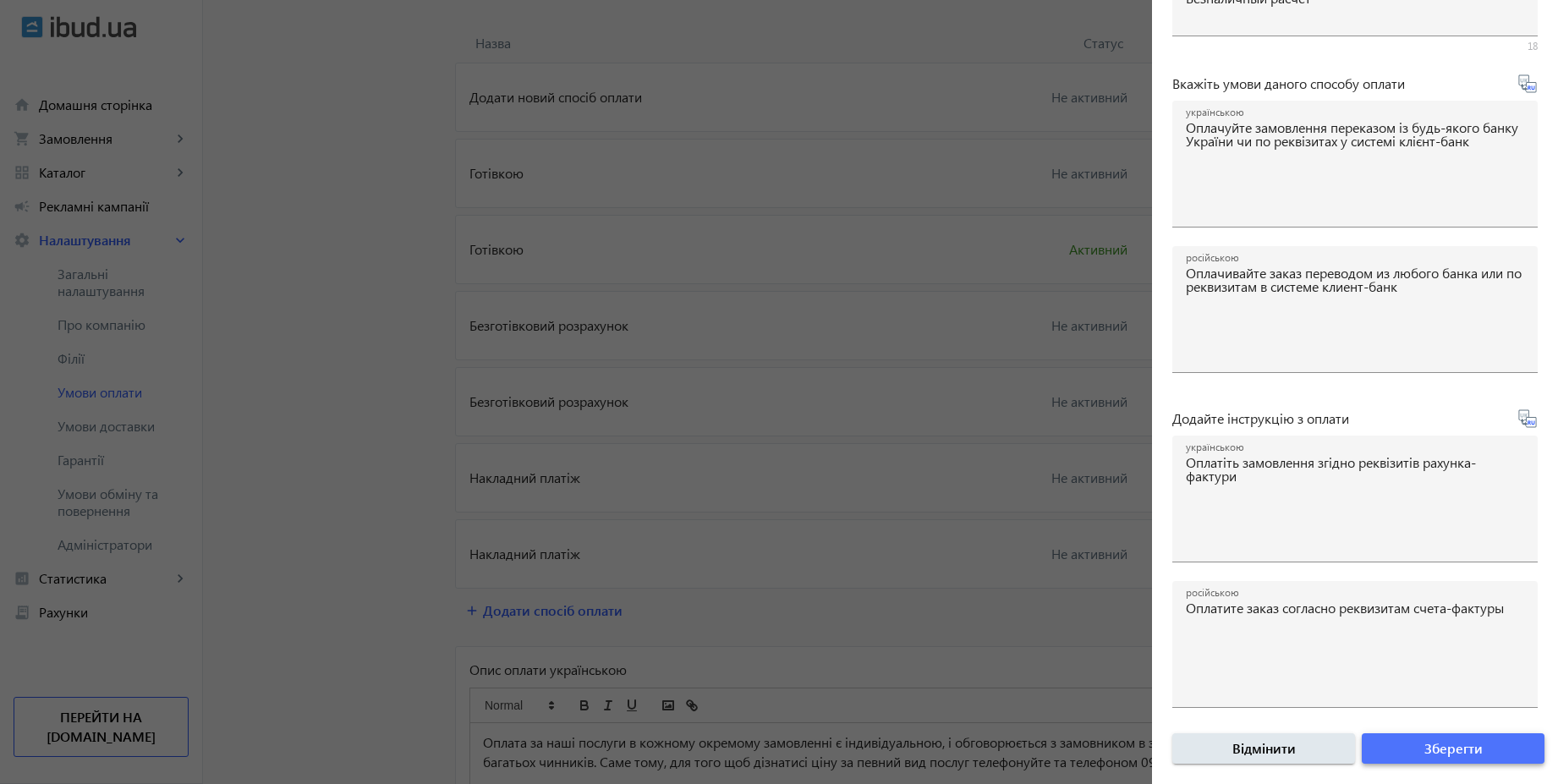
click at [1469, 756] on span "Зберегти" at bounding box center [1453, 748] width 58 height 18
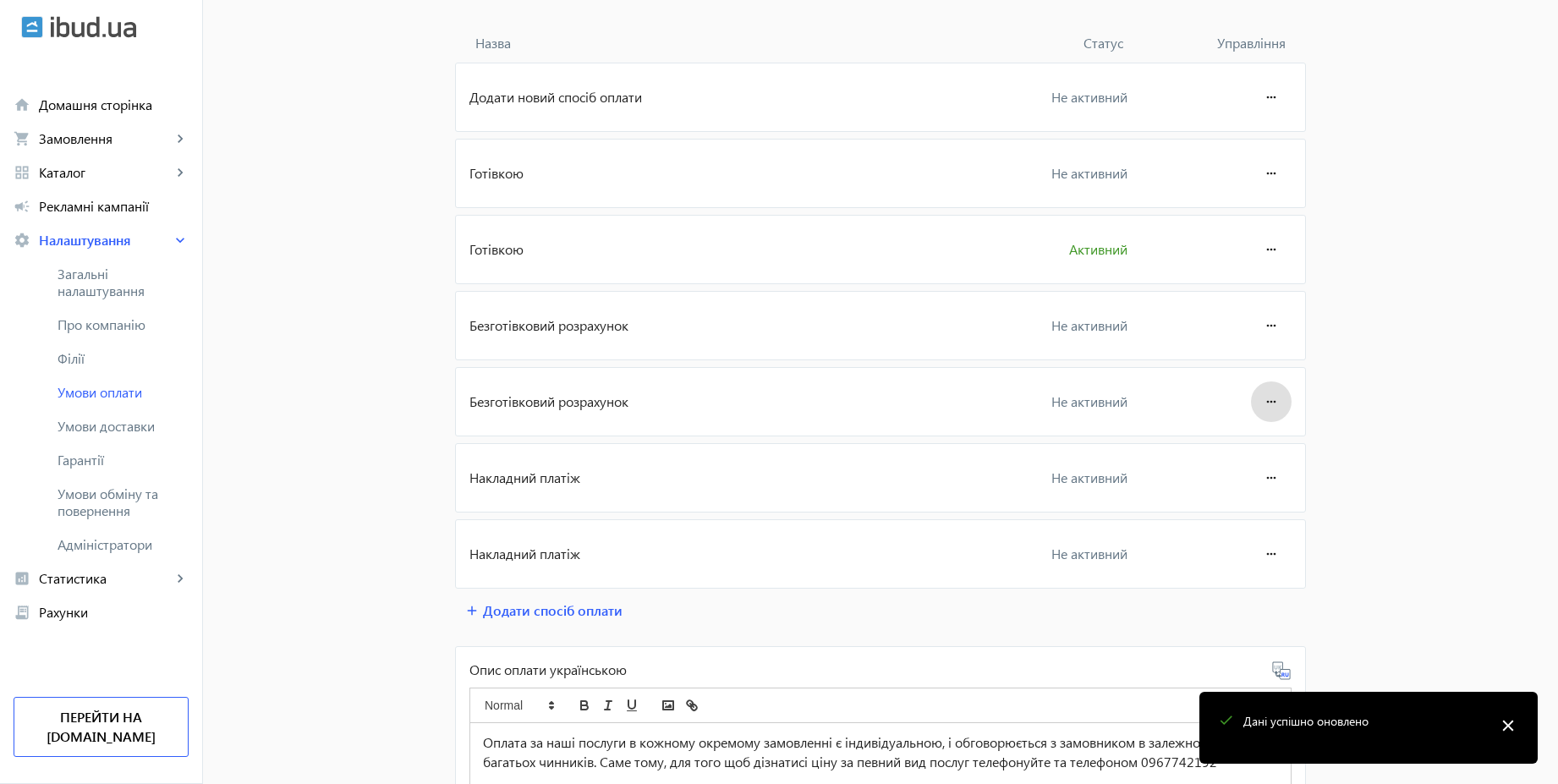
click at [1261, 399] on mat-icon "more_horiz" at bounding box center [1271, 402] width 20 height 40
click at [1244, 455] on span "Редагувати" at bounding box center [1239, 449] width 68 height 14
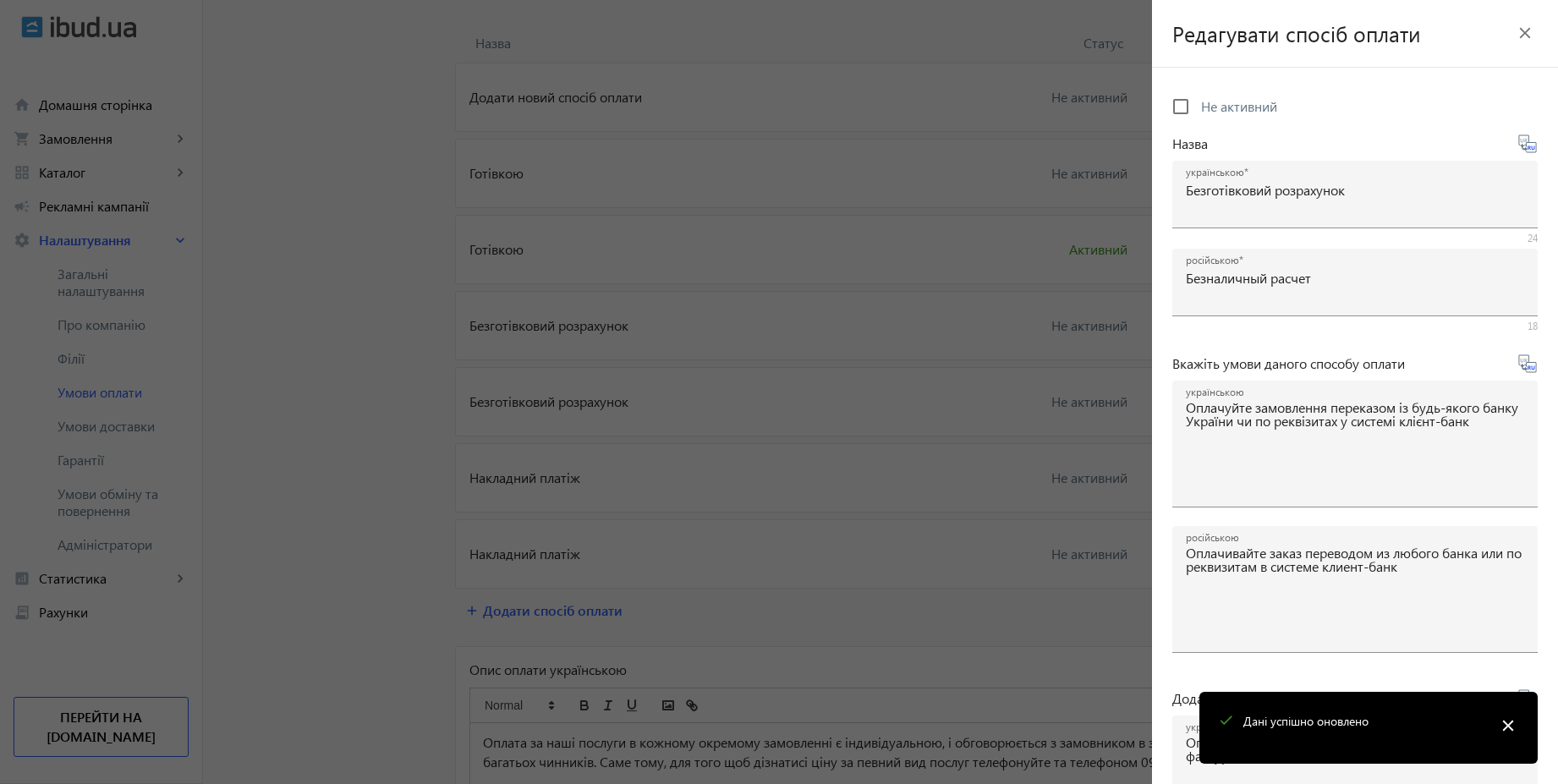
click at [1239, 114] on span "Не активний" at bounding box center [1239, 106] width 76 height 17
click at [1197, 114] on input "Не активний" at bounding box center [1180, 106] width 34 height 34
checkbox input "true"
click at [1507, 727] on mat-icon "close" at bounding box center [1508, 726] width 26 height 26
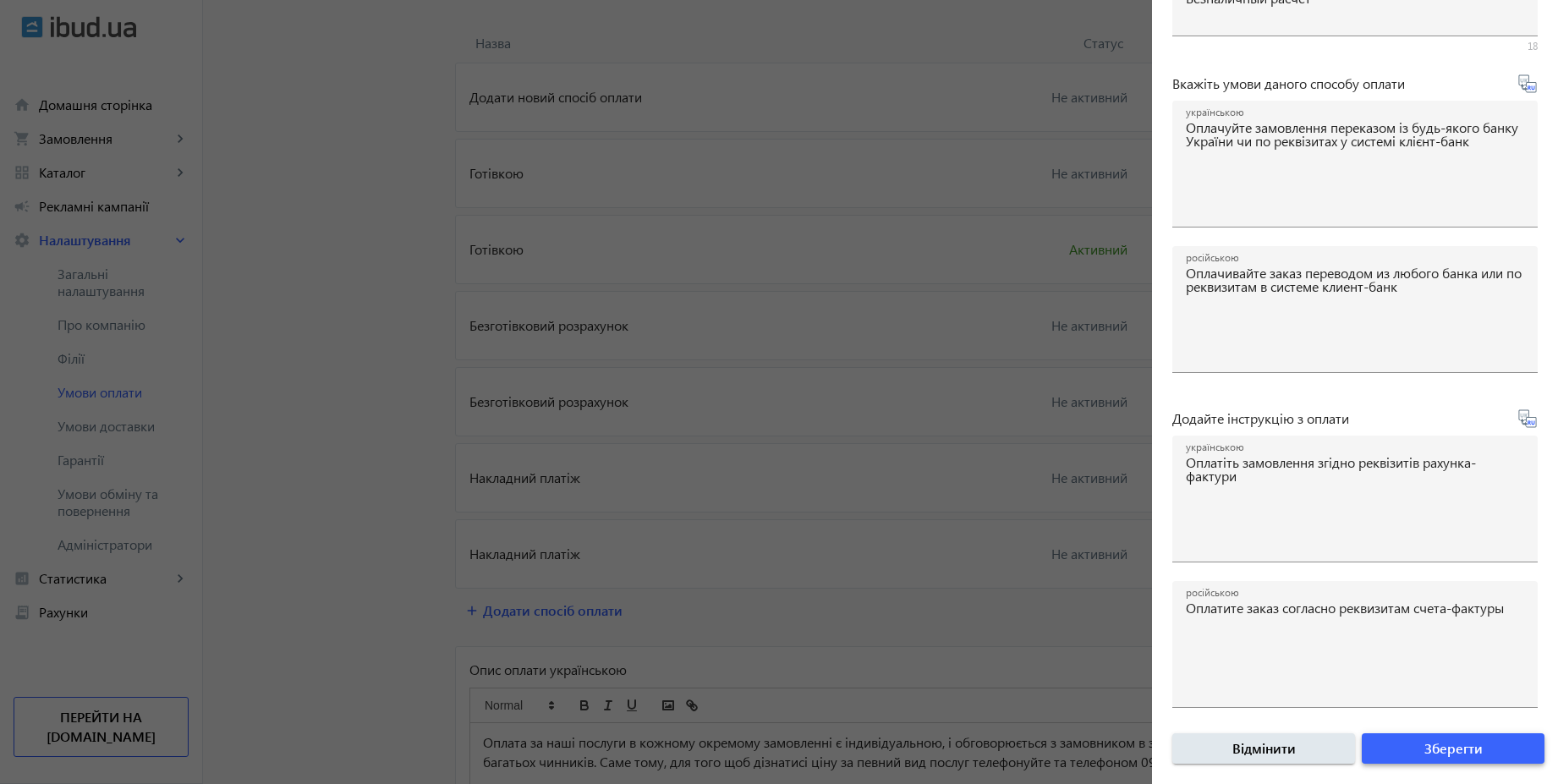
click at [1477, 743] on span "submit" at bounding box center [1453, 748] width 183 height 40
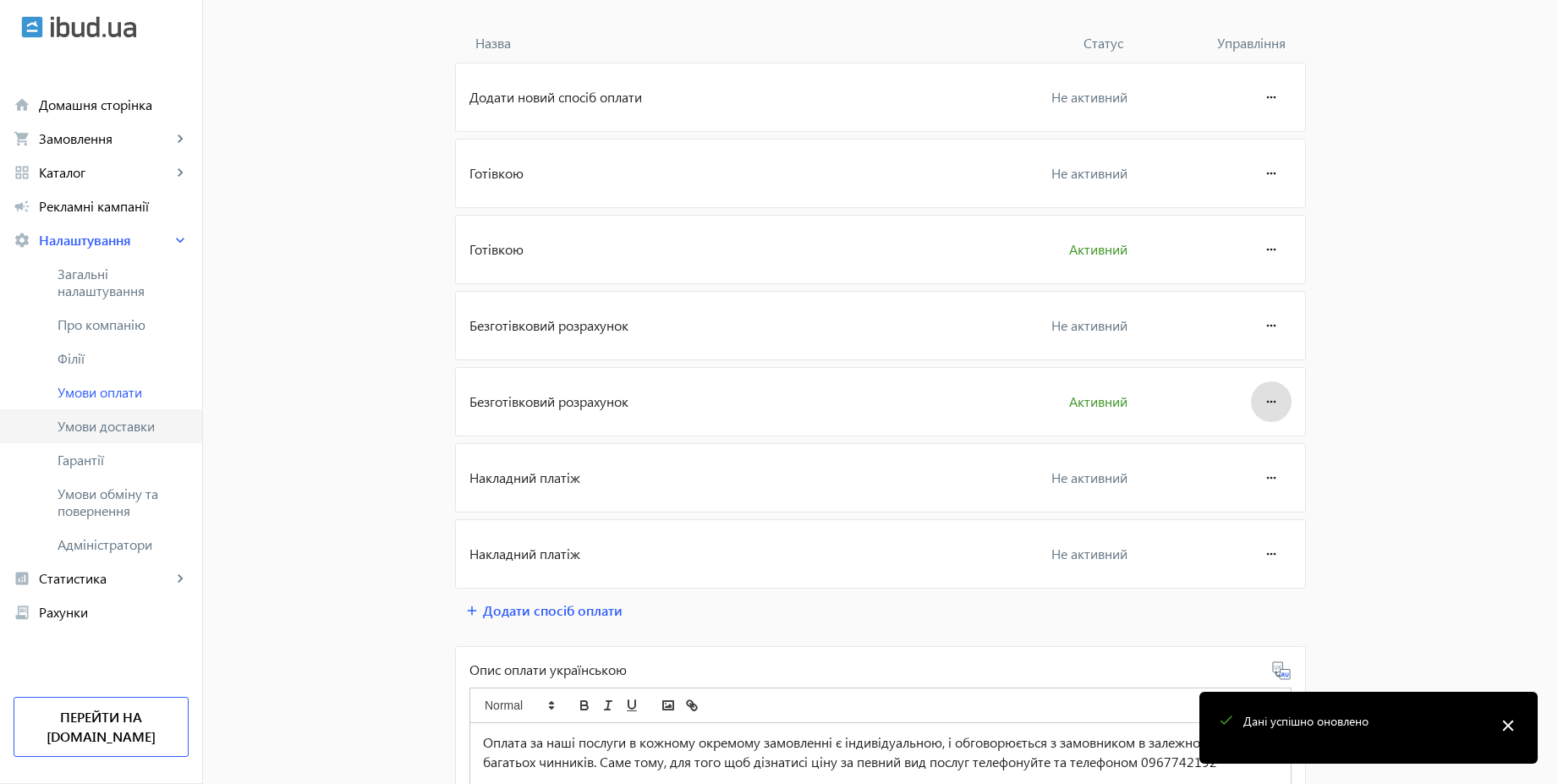
click at [110, 437] on link "Умови доставки" at bounding box center [100, 425] width 202 height 34
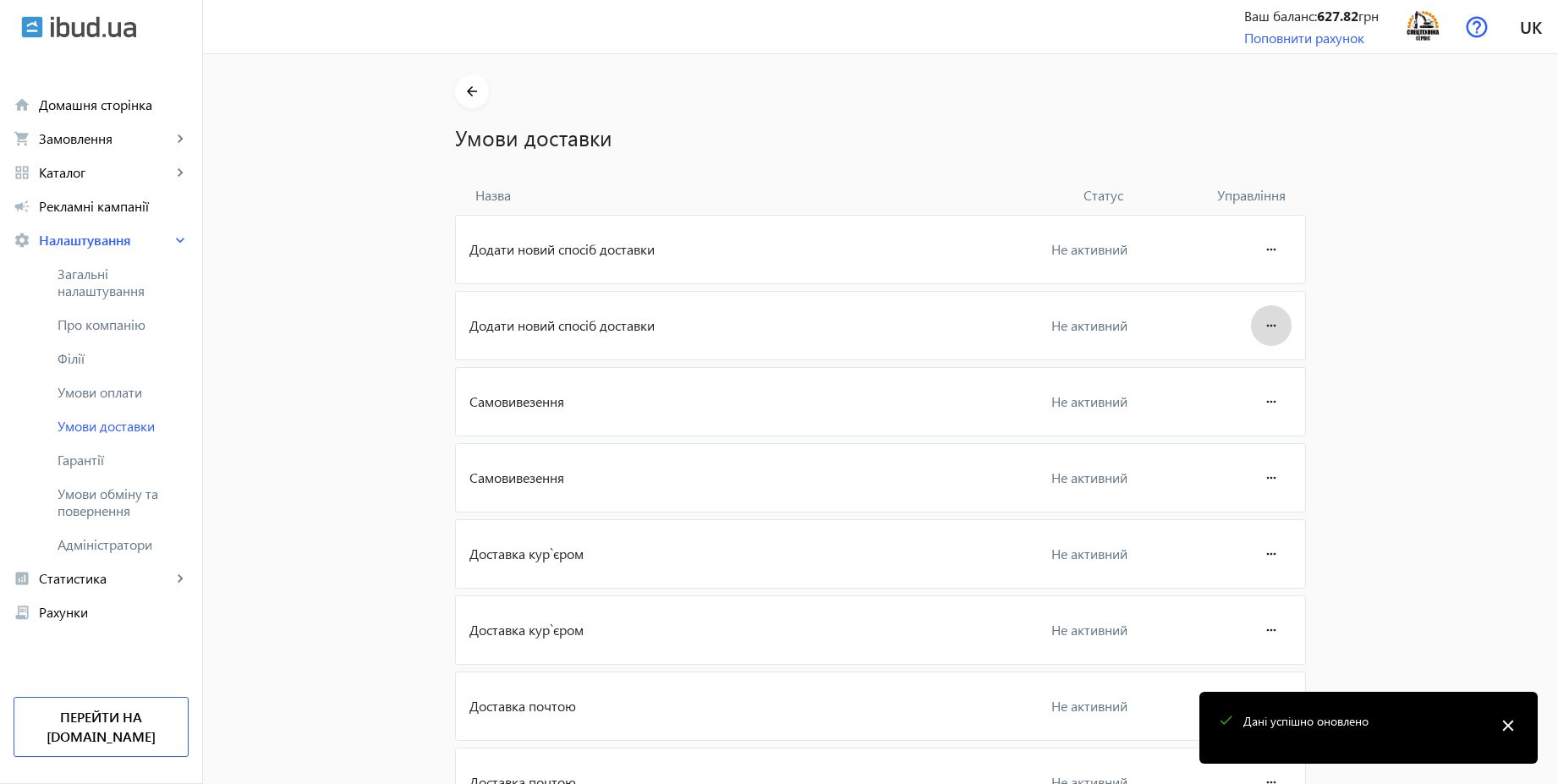
click at [1270, 326] on mat-icon "more_horiz" at bounding box center [1271, 325] width 20 height 40
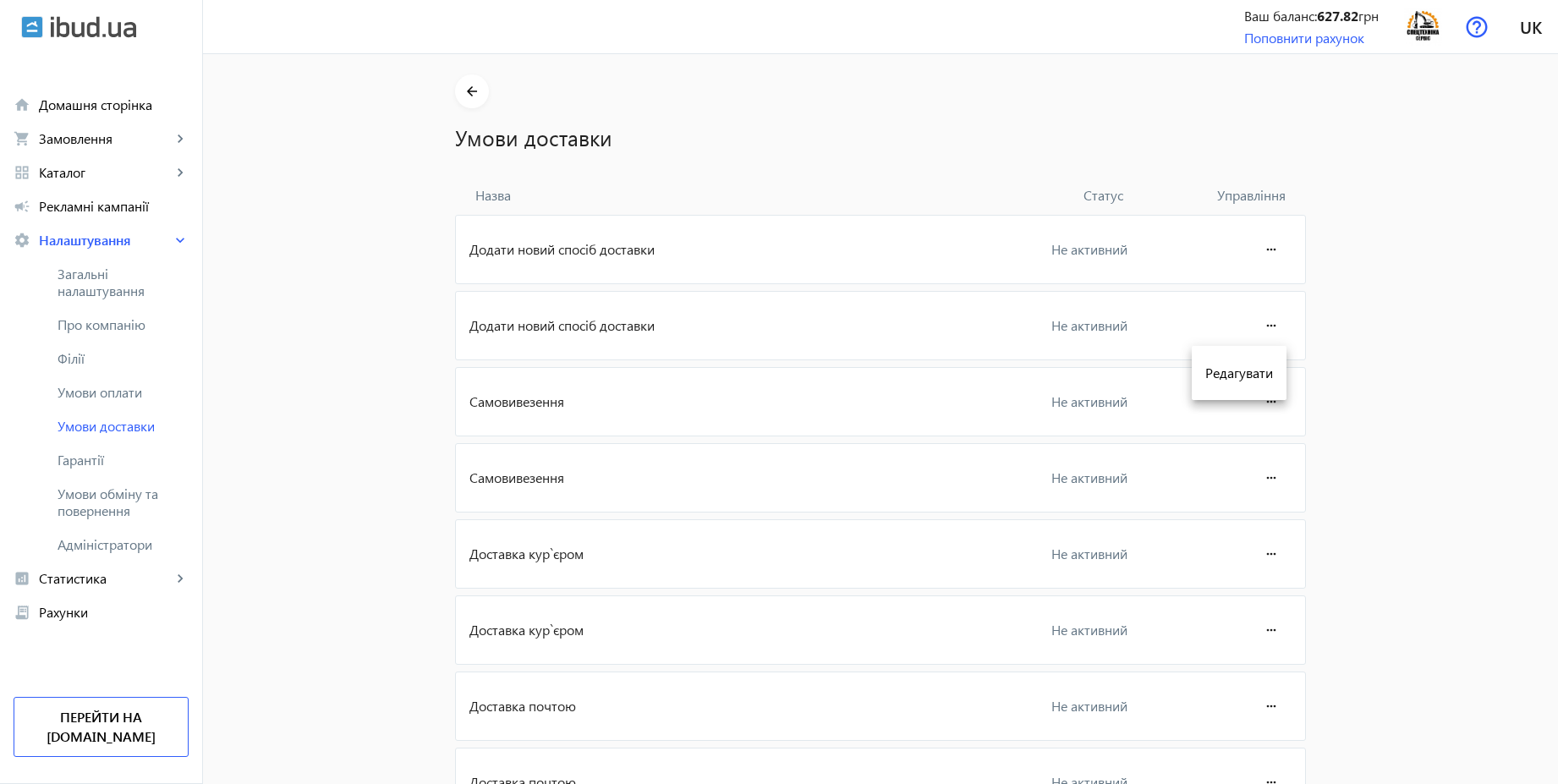
click at [1267, 245] on div at bounding box center [779, 392] width 1558 height 784
click at [1266, 245] on mat-icon "more_horiz" at bounding box center [1271, 249] width 20 height 40
click at [1377, 301] on div at bounding box center [779, 392] width 1558 height 784
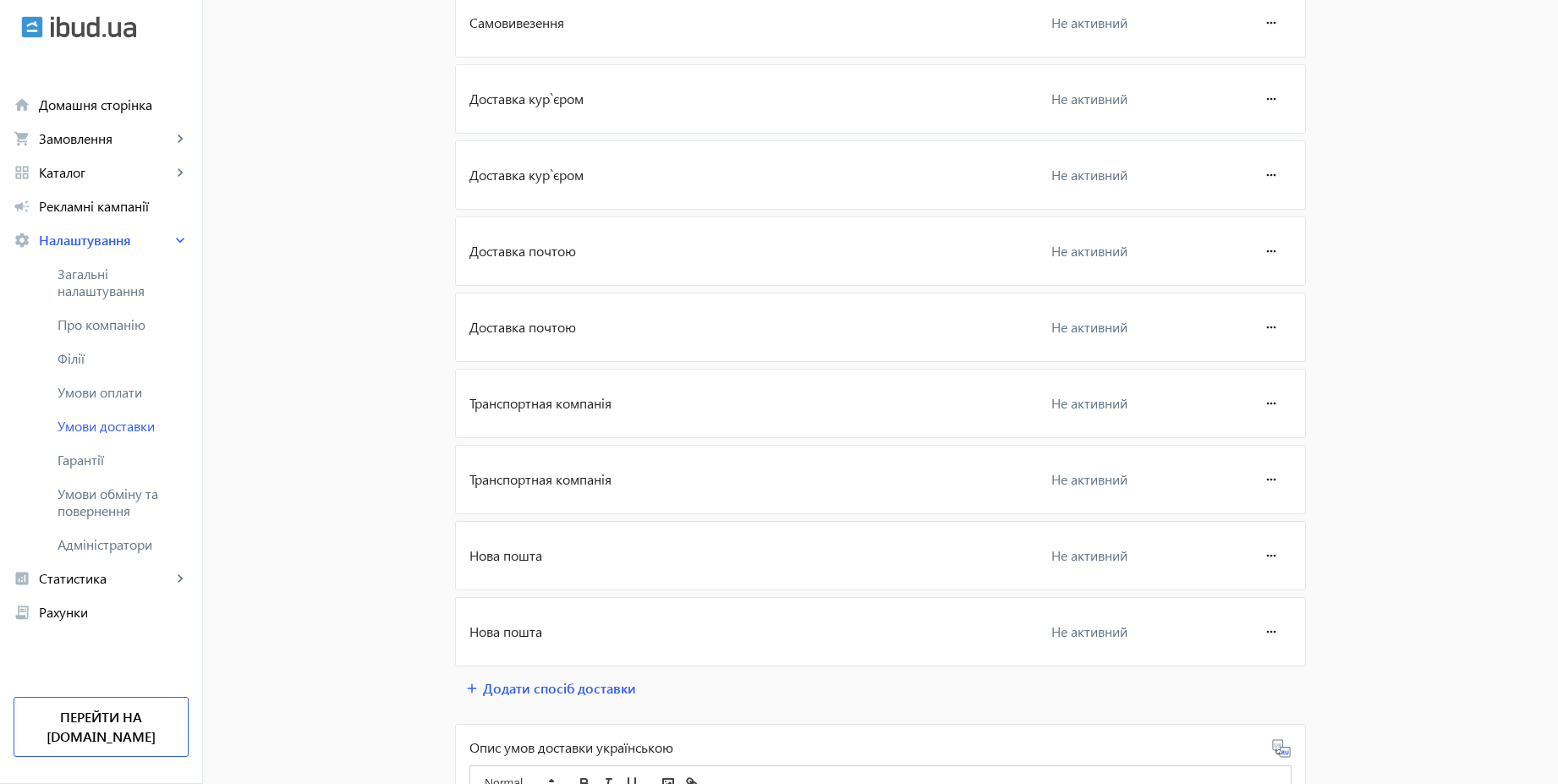
scroll to position [456, 0]
click at [1261, 484] on mat-icon "more_horiz" at bounding box center [1271, 477] width 20 height 40
click at [1250, 518] on span "Редагувати" at bounding box center [1239, 525] width 68 height 14
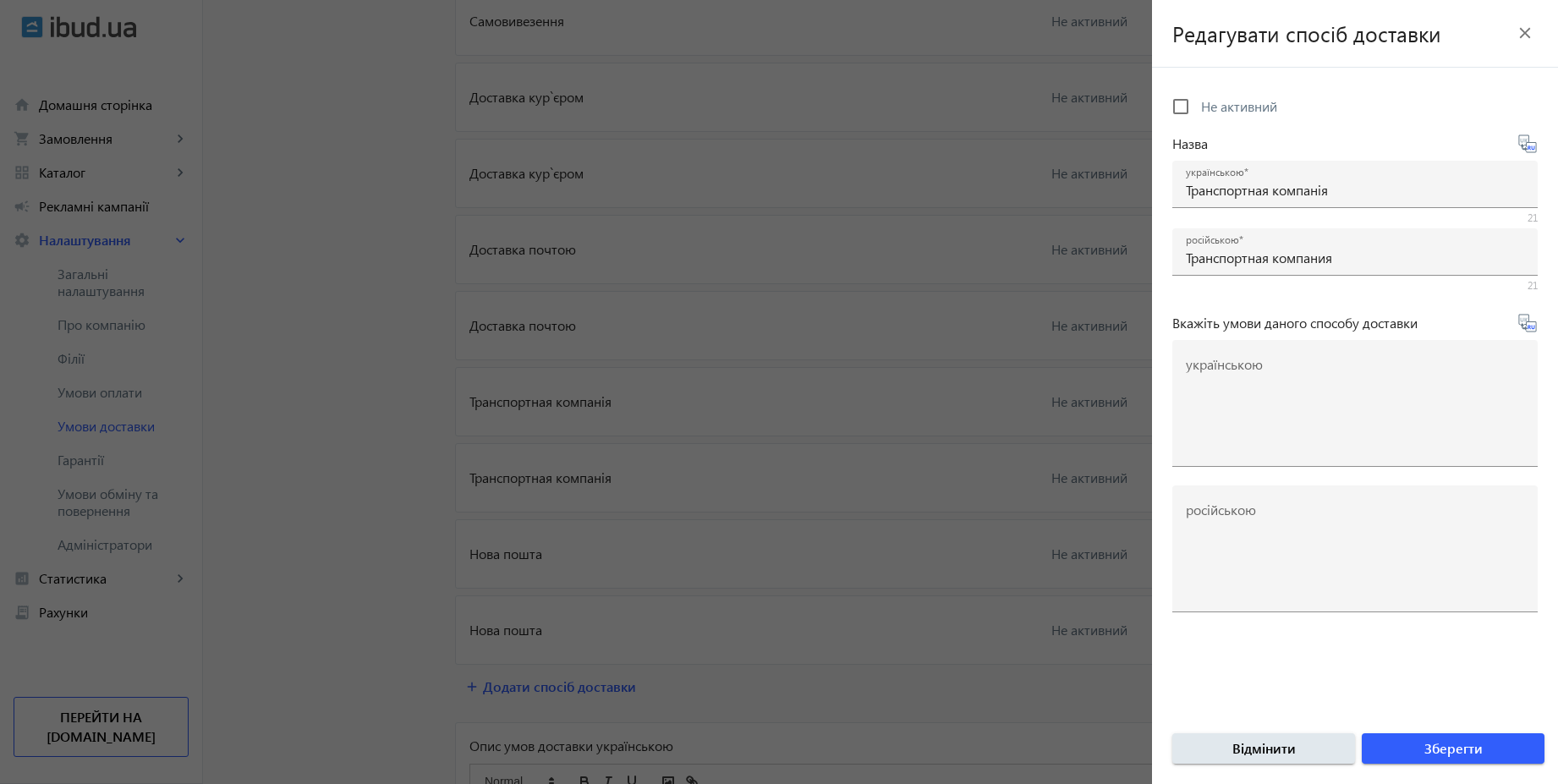
click at [1227, 109] on span "Не активний" at bounding box center [1239, 106] width 76 height 17
click at [1197, 109] on input "Не активний" at bounding box center [1180, 106] width 34 height 34
checkbox input "true"
click at [1485, 747] on span "submit" at bounding box center [1453, 748] width 183 height 40
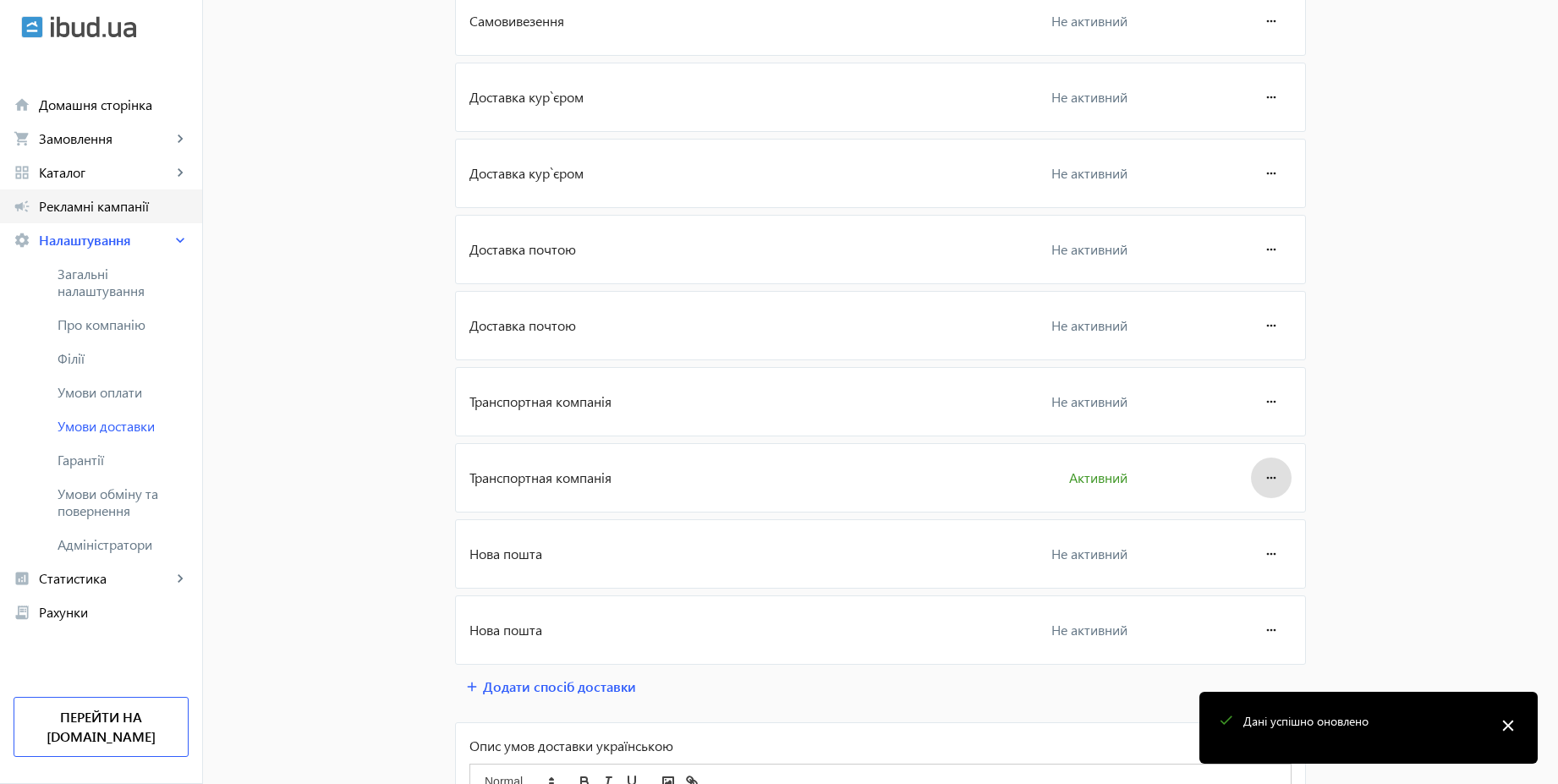
click at [89, 211] on span "Рекламні кампанії" at bounding box center [114, 206] width 150 height 17
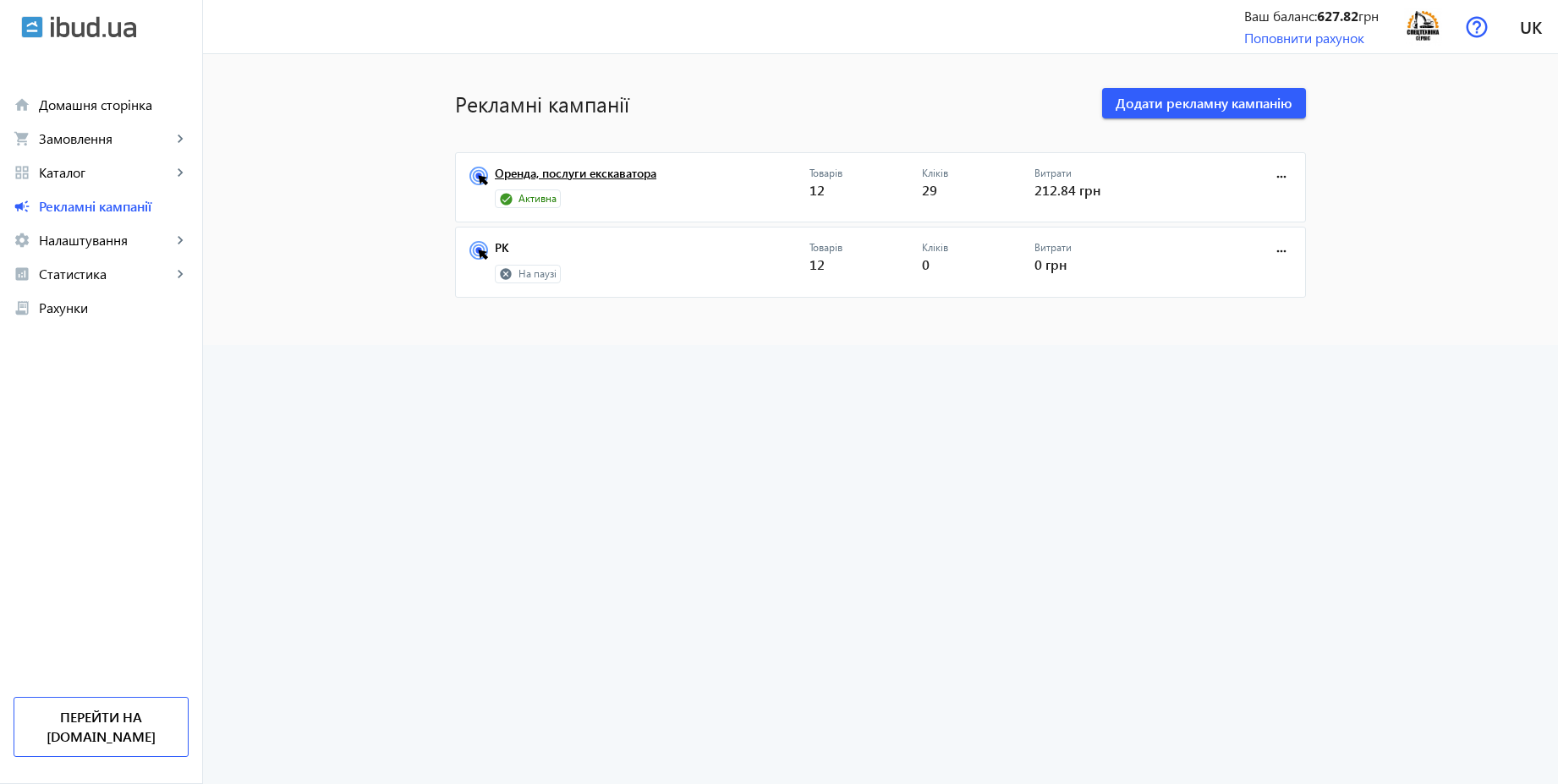
click at [575, 173] on link "Оренда, послуги екскаватора" at bounding box center [652, 179] width 315 height 24
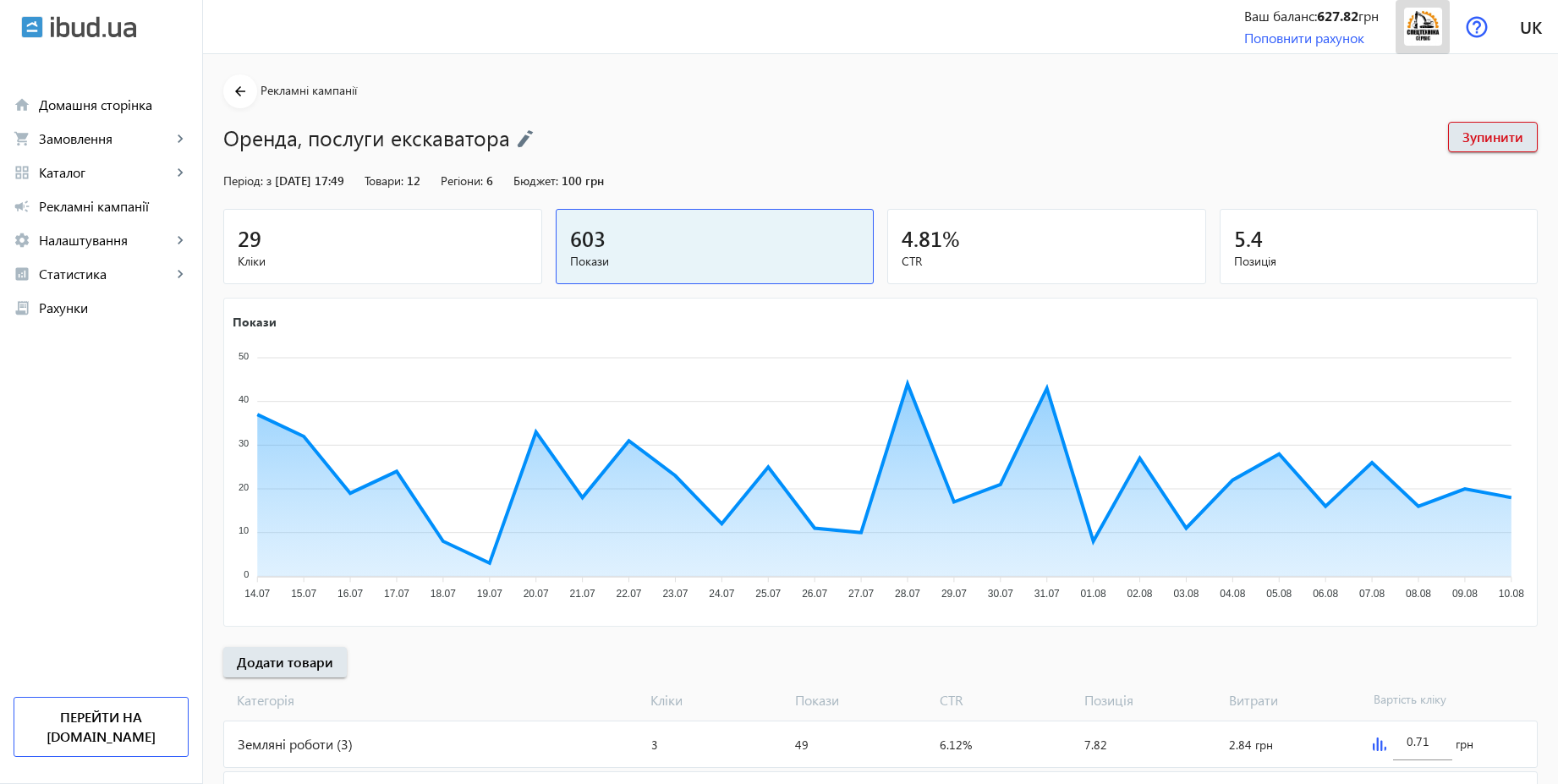
click at [1424, 37] on img at bounding box center [1423, 26] width 38 height 38
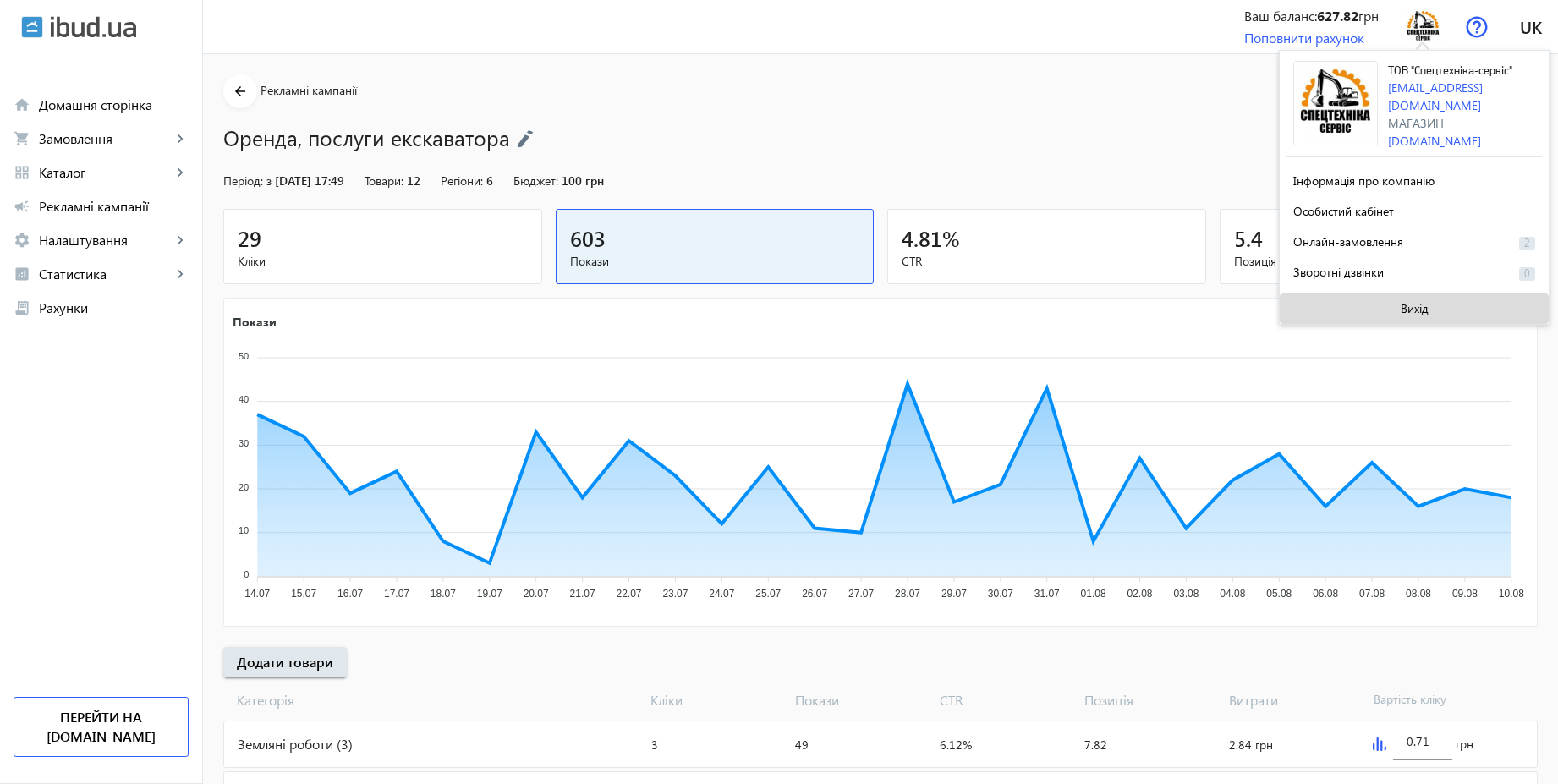
click at [1409, 308] on span "Вихід" at bounding box center [1414, 308] width 28 height 14
